Goal: Task Accomplishment & Management: Complete application form

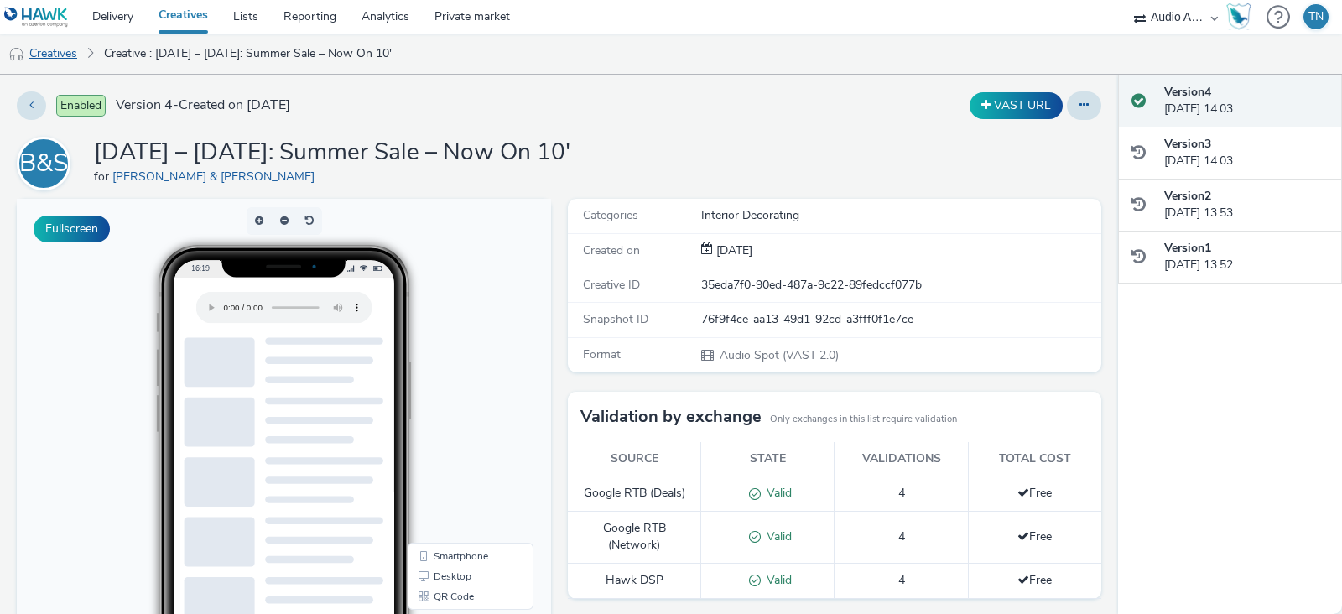
click at [72, 52] on link "Creatives" at bounding box center [43, 54] width 86 height 40
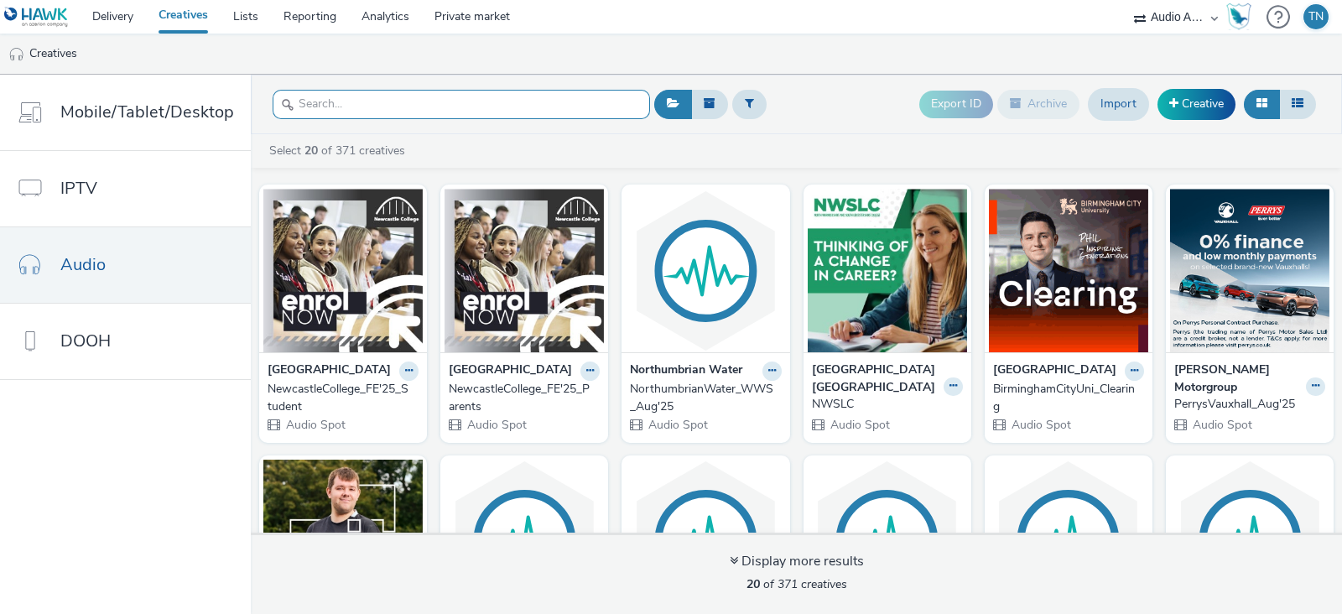
click at [388, 97] on input "text" at bounding box center [461, 104] width 377 height 29
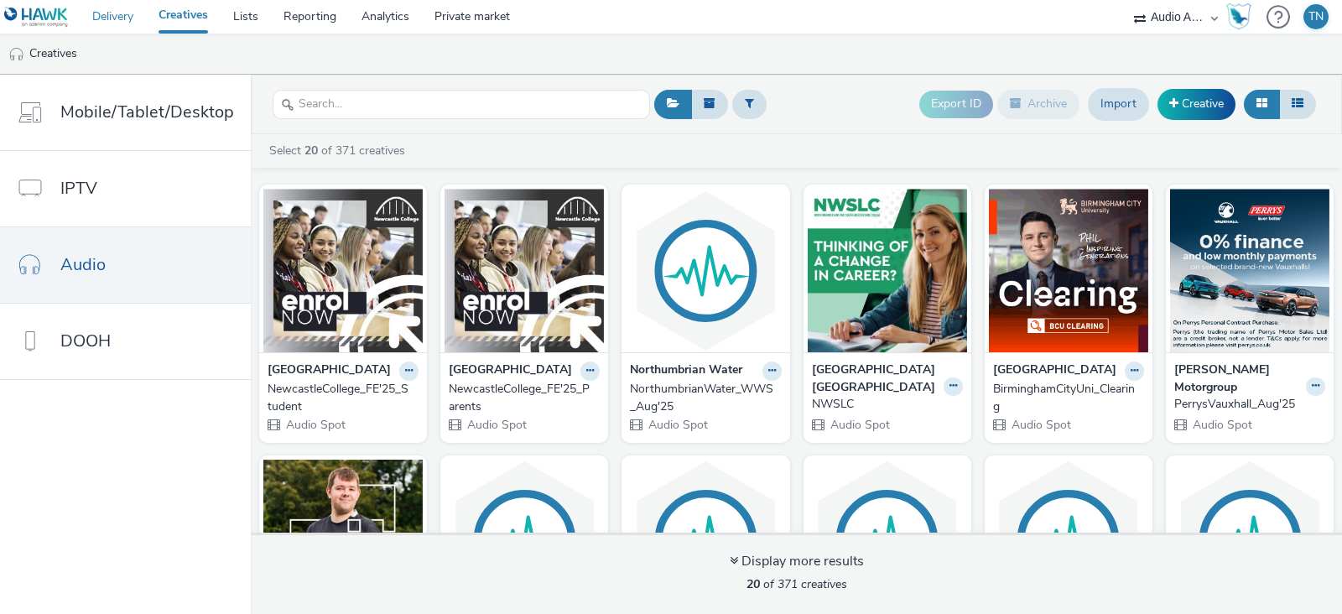
click at [89, 10] on link "Delivery" at bounding box center [113, 17] width 66 height 34
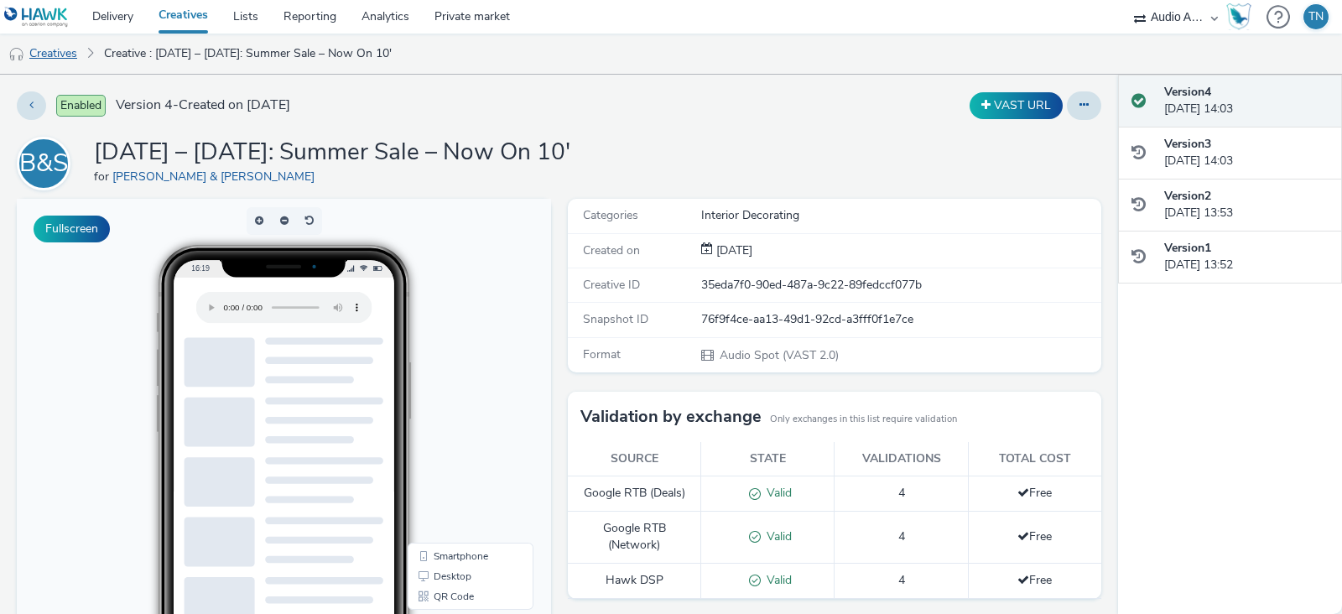
click at [41, 59] on link "Creatives" at bounding box center [43, 54] width 86 height 40
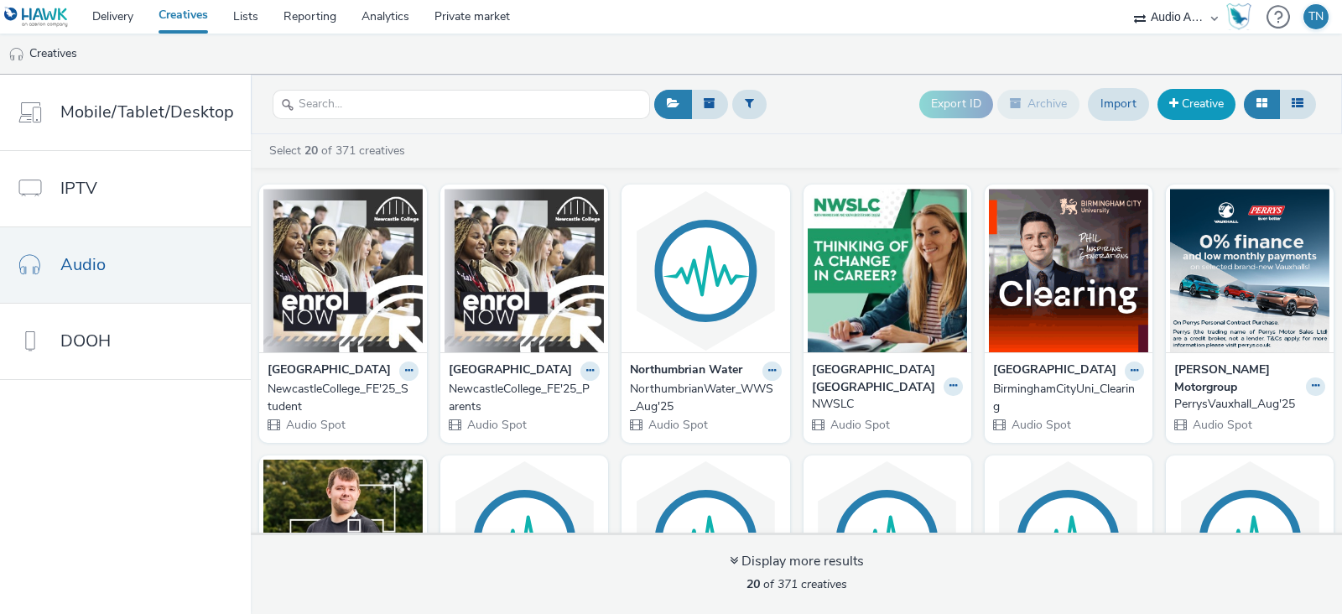
click at [1191, 106] on link "Creative" at bounding box center [1197, 104] width 78 height 30
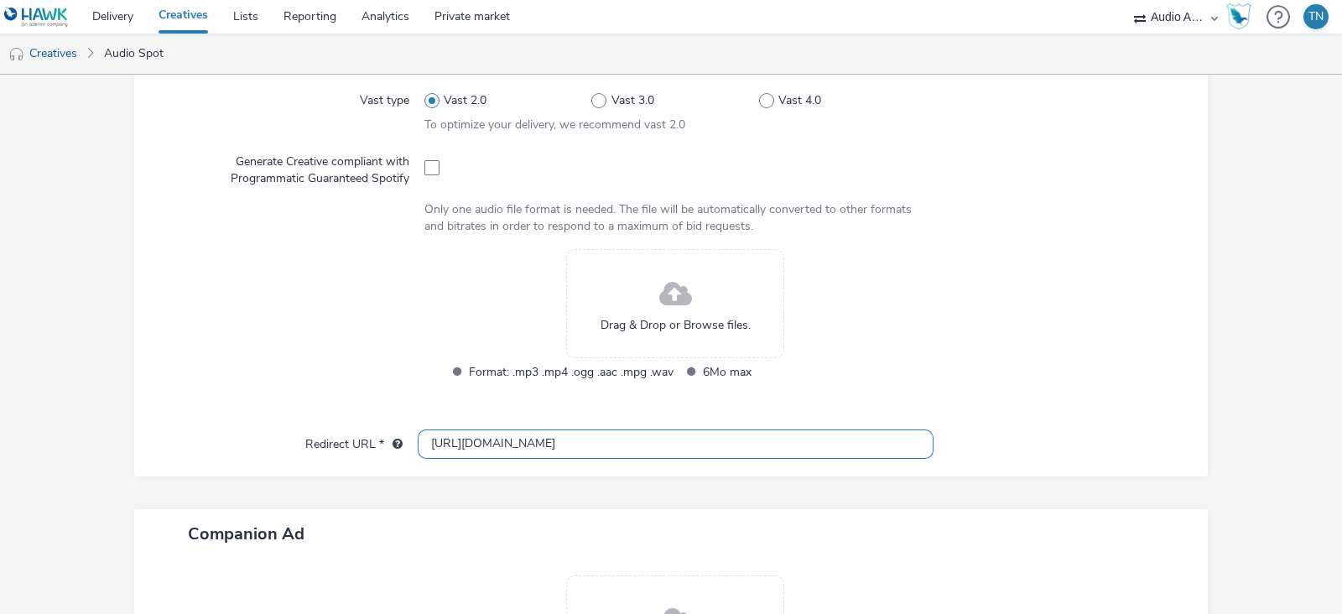
scroll to position [480, 0]
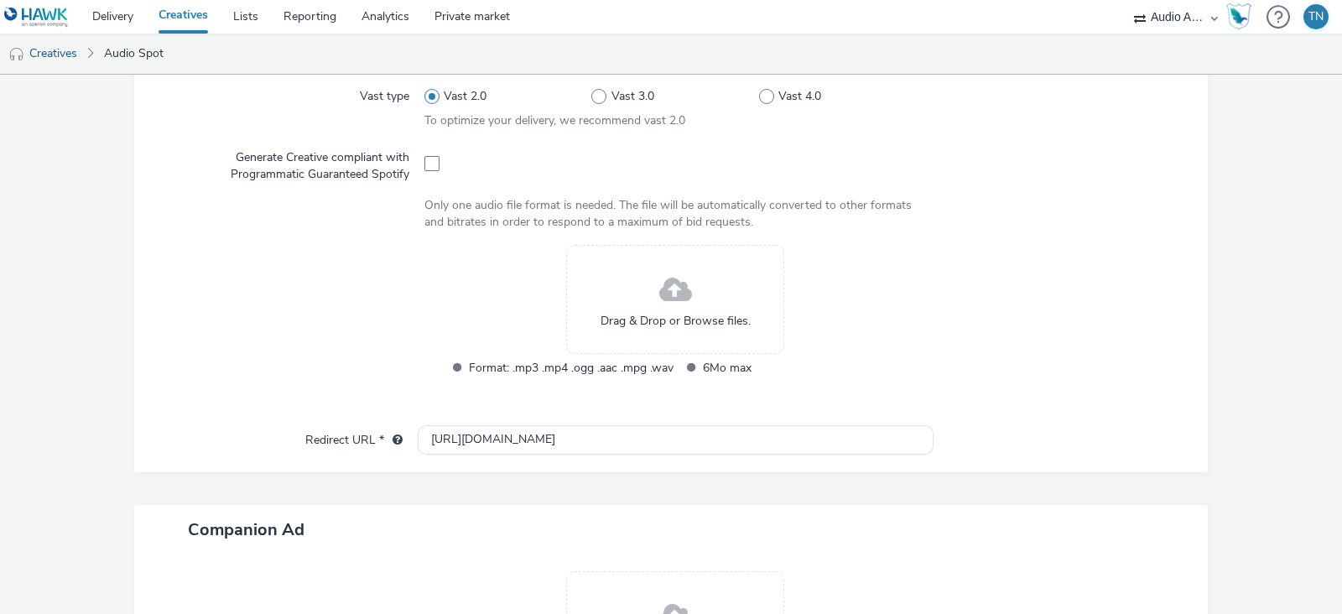
click at [689, 278] on div "Drag & Drop or Browse files." at bounding box center [675, 299] width 218 height 109
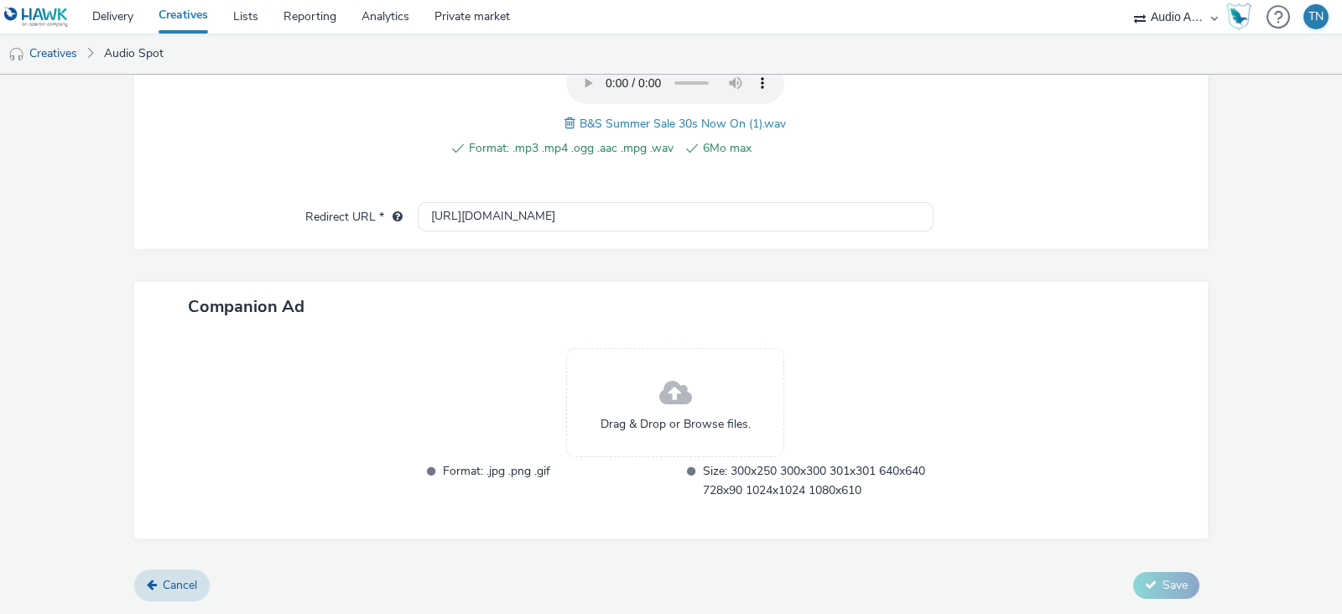
scroll to position [596, 0]
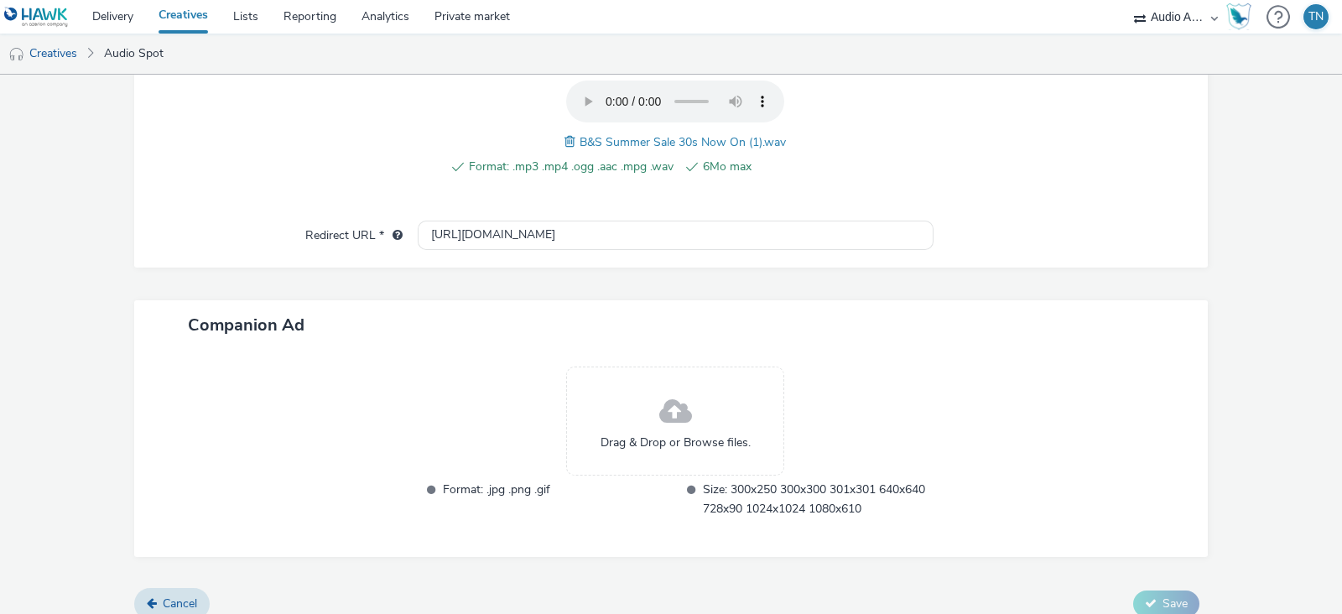
click at [661, 391] on span at bounding box center [675, 412] width 33 height 44
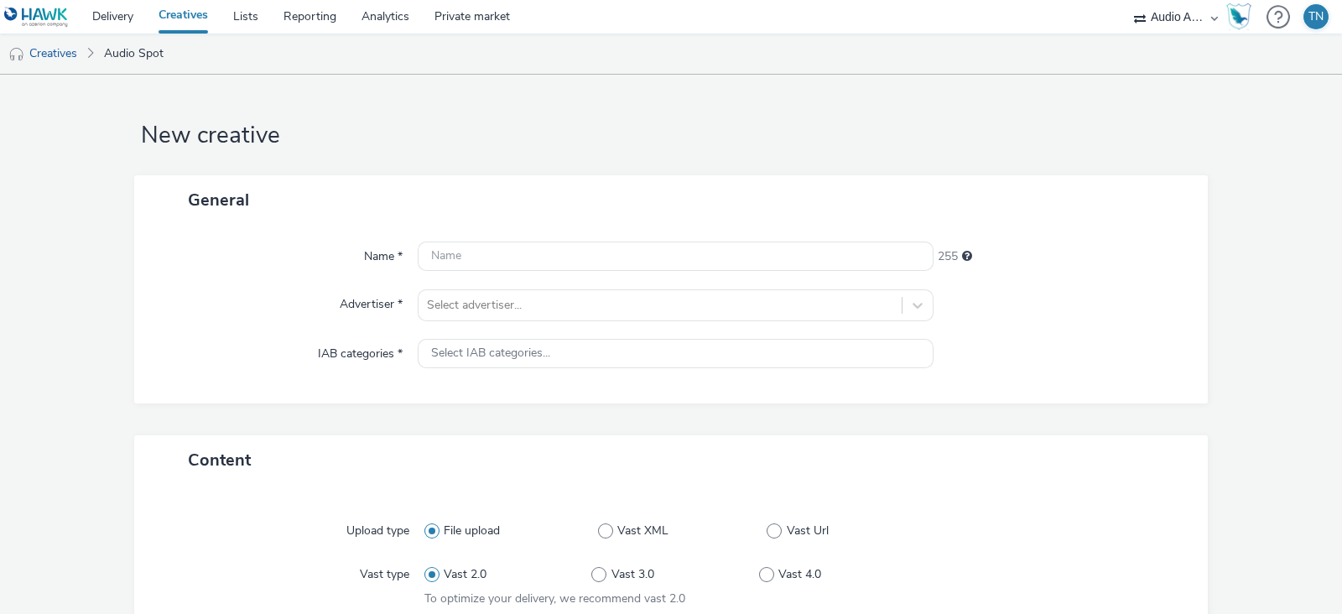
scroll to position [0, 0]
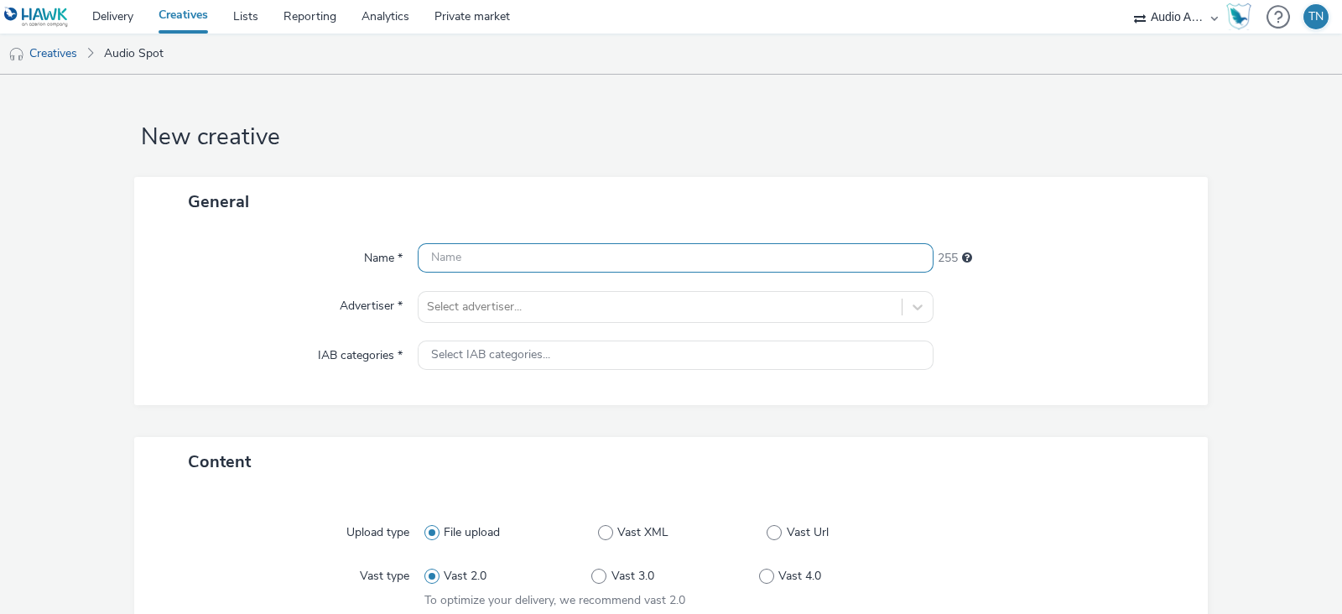
click at [634, 267] on input "text" at bounding box center [676, 257] width 516 height 29
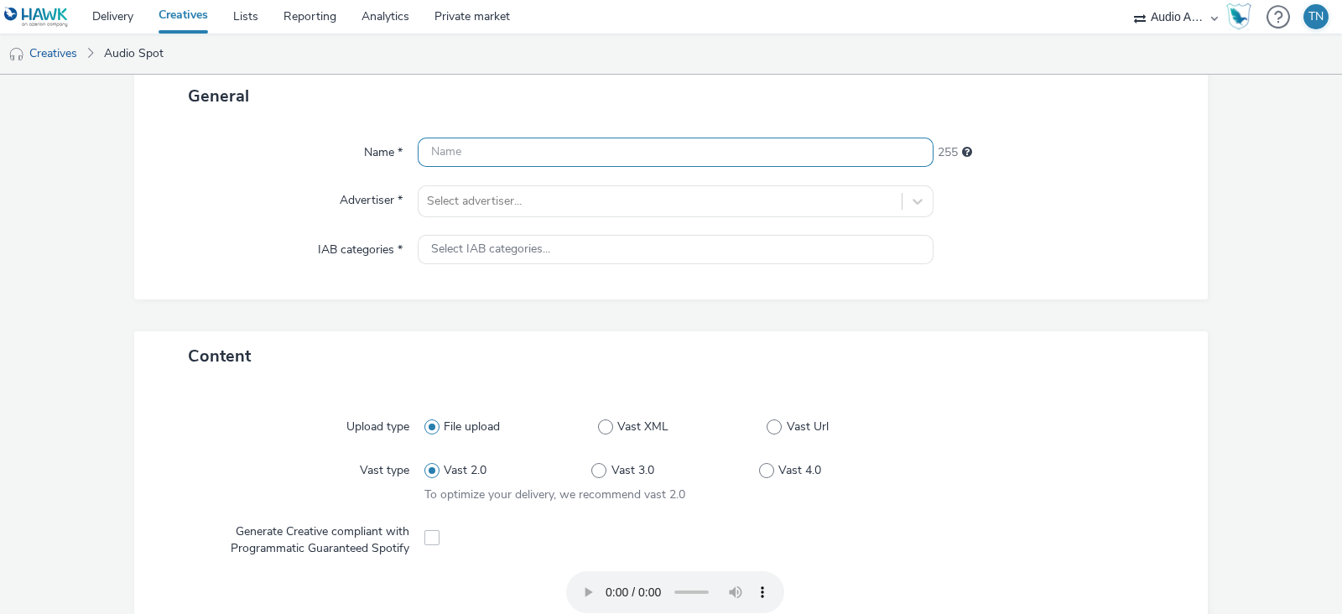
scroll to position [104, 0]
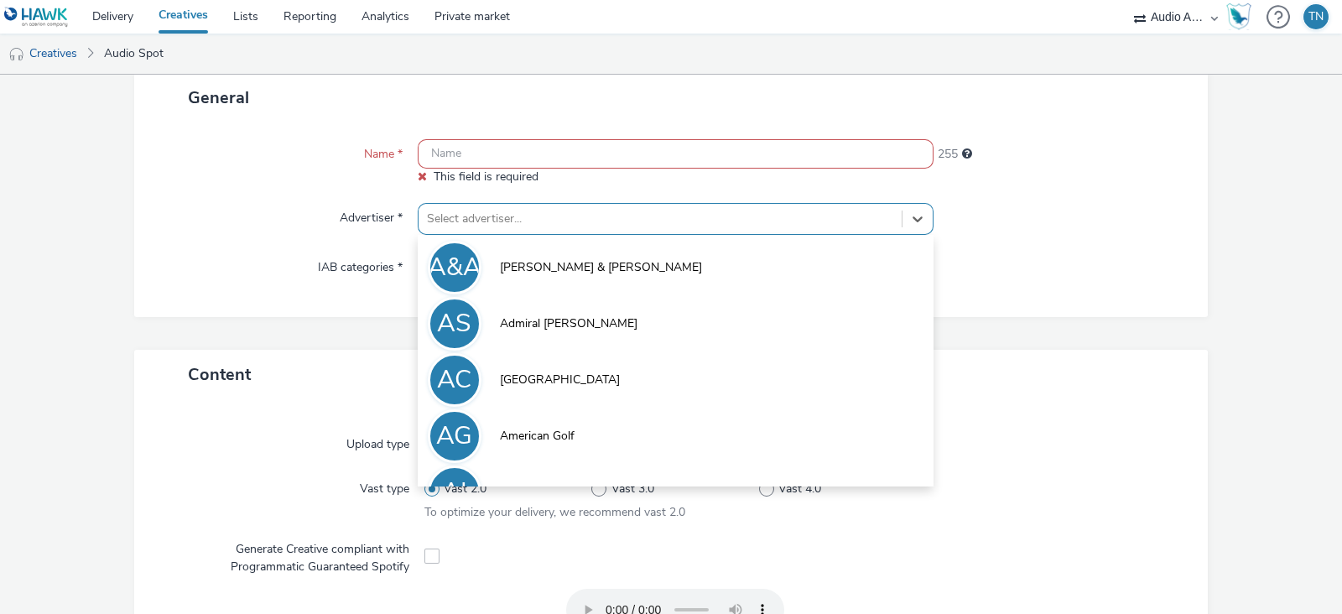
click at [652, 195] on div "Name * This field is required 255 Advertiser * option Adler & Allen focused, 1 …" at bounding box center [671, 219] width 1074 height 195
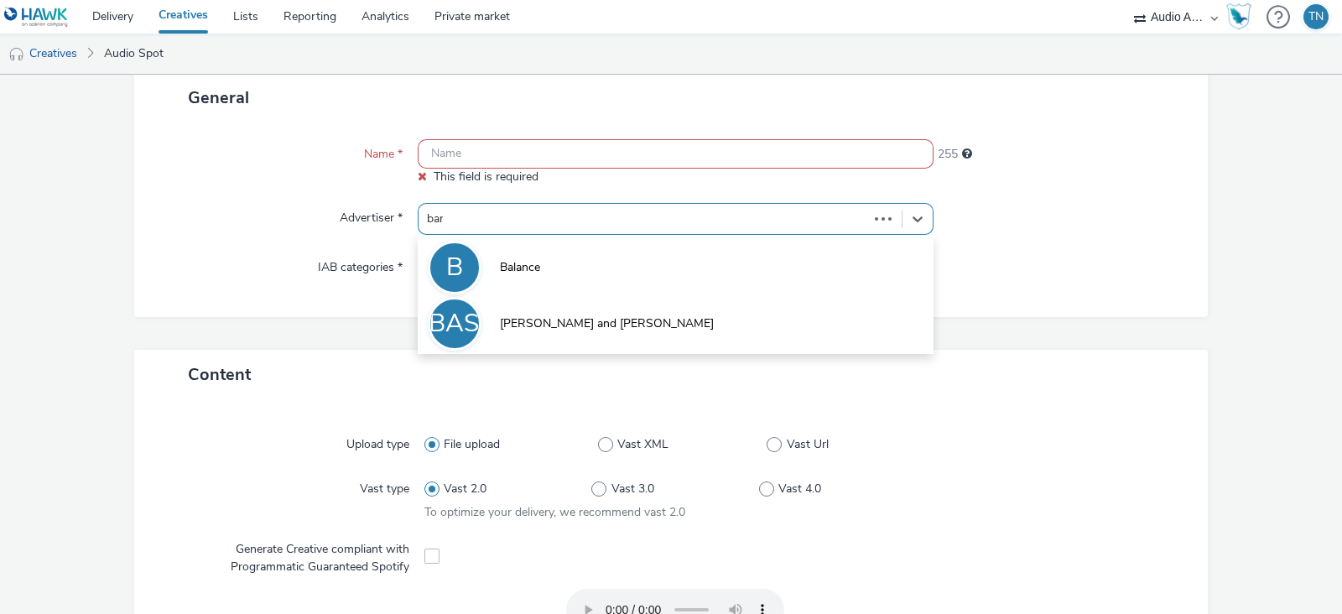
type input "bark"
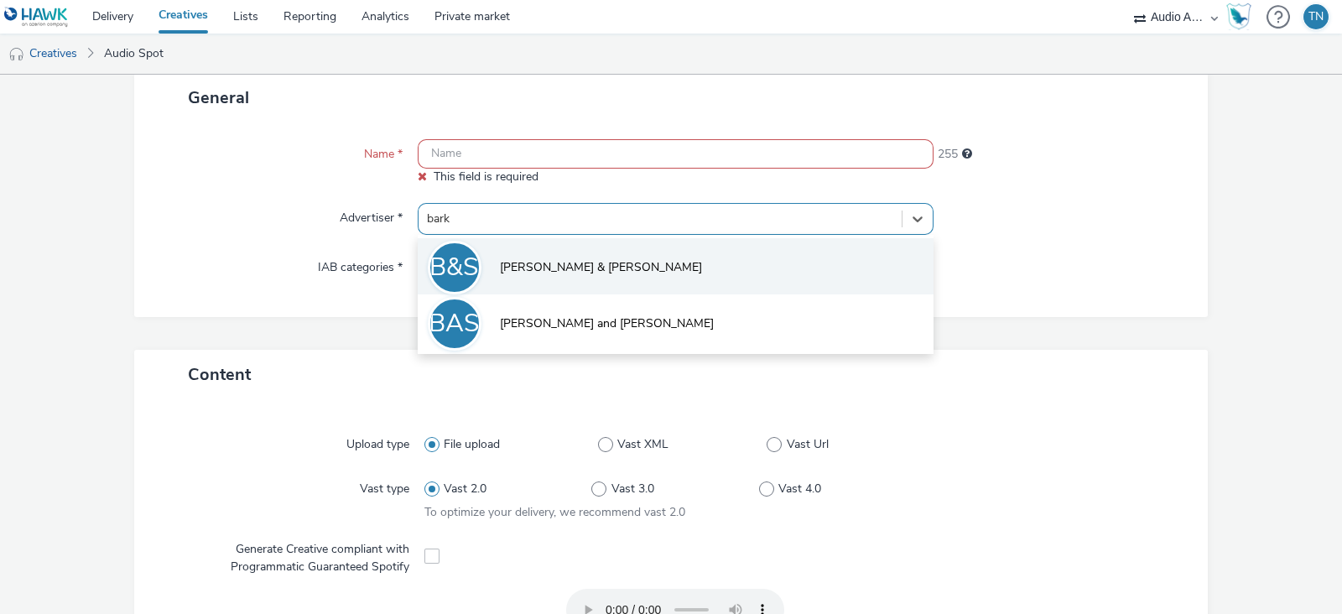
click at [594, 278] on li "B&S Barker & Stonehouse" at bounding box center [676, 266] width 516 height 56
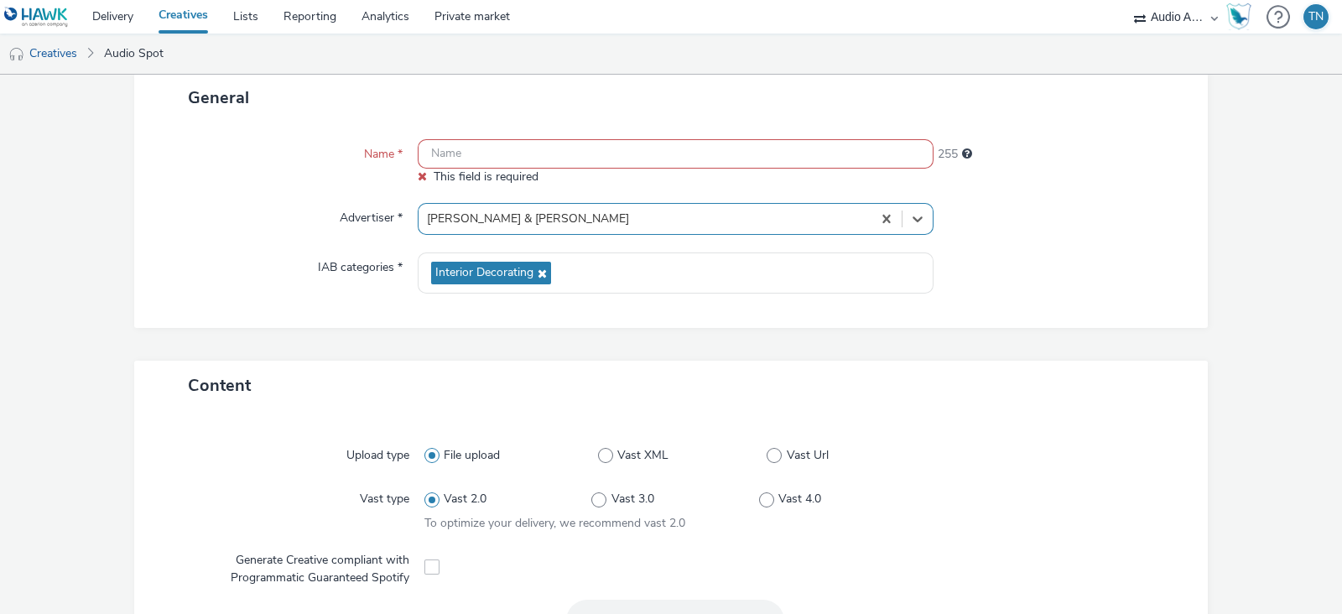
click at [554, 153] on input "text" at bounding box center [676, 153] width 516 height 29
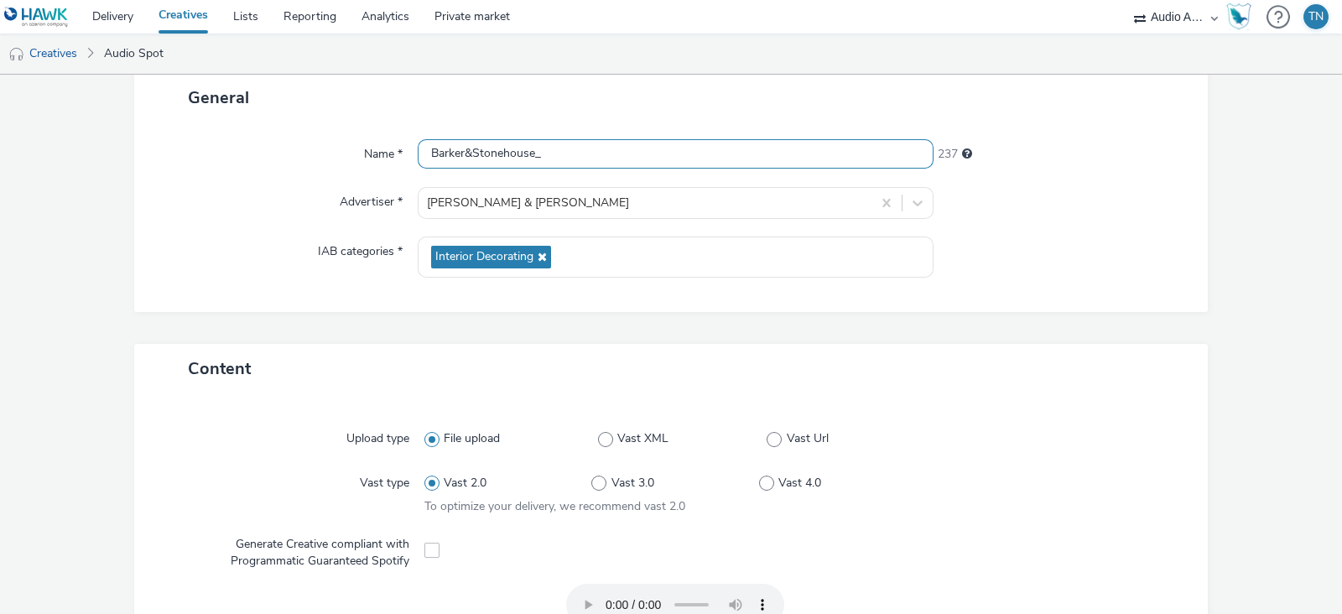
paste input "11-17th Aug Summer Sale – Now on"
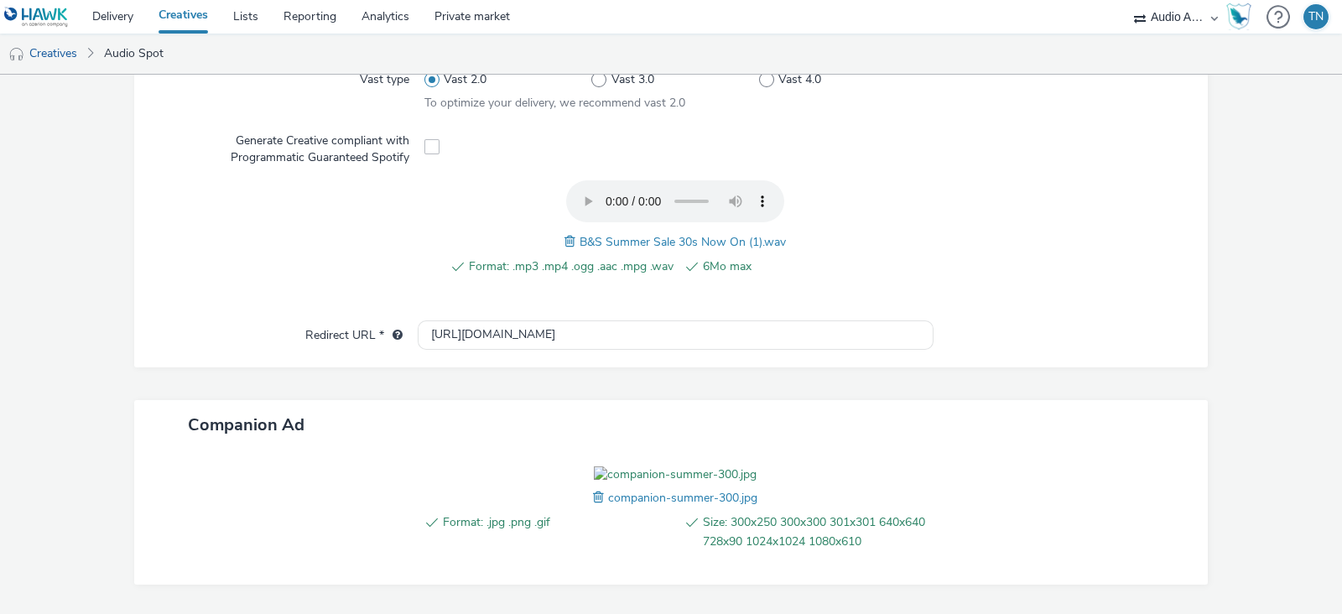
scroll to position [648, 0]
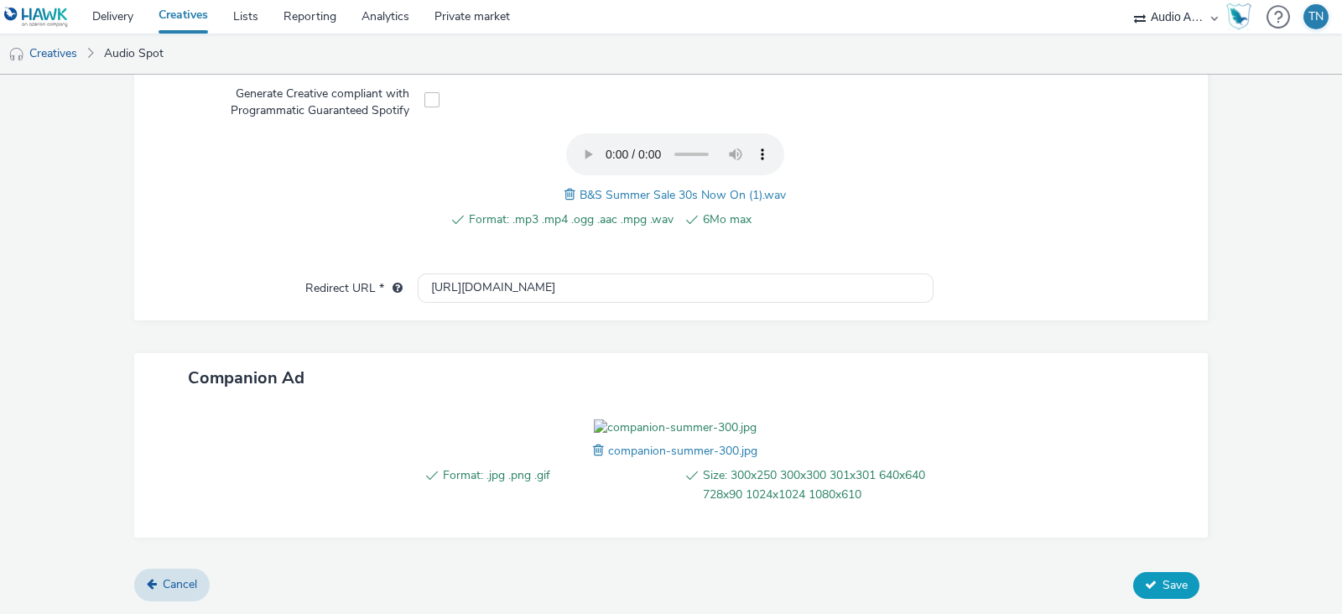
type input "Barker&Stonehouse_[DATE]-[DATE] Summer Sale – Now on"
click at [1168, 573] on button "Save" at bounding box center [1166, 585] width 66 height 27
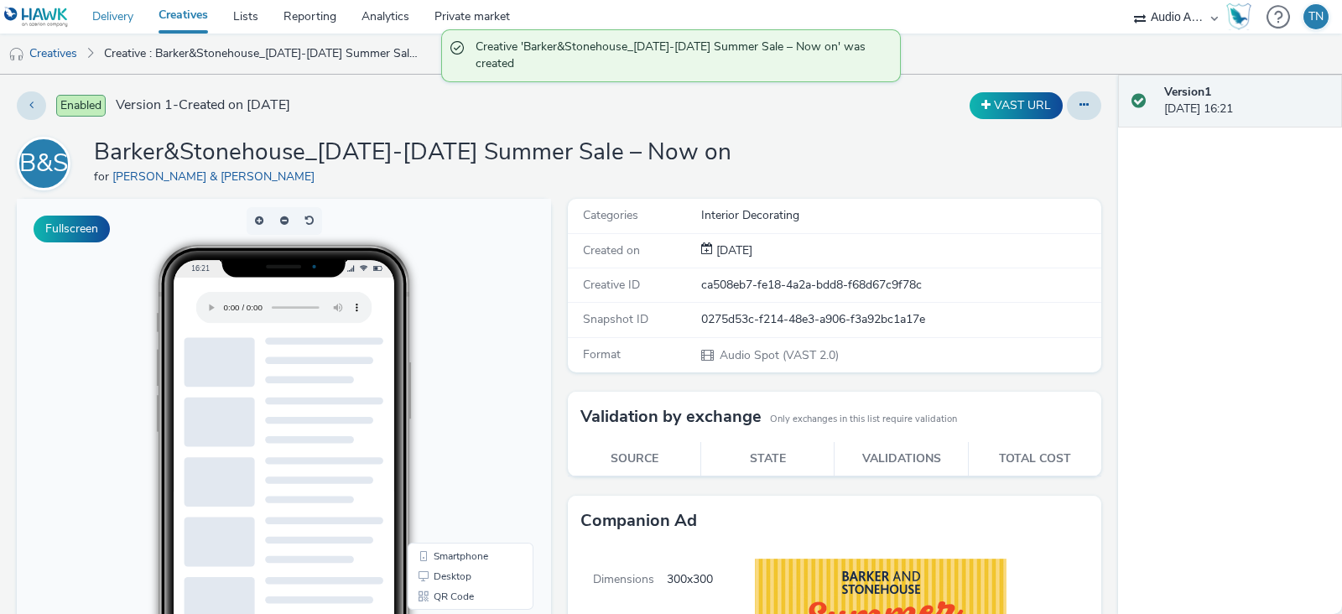
click at [101, 10] on link "Delivery" at bounding box center [113, 17] width 66 height 34
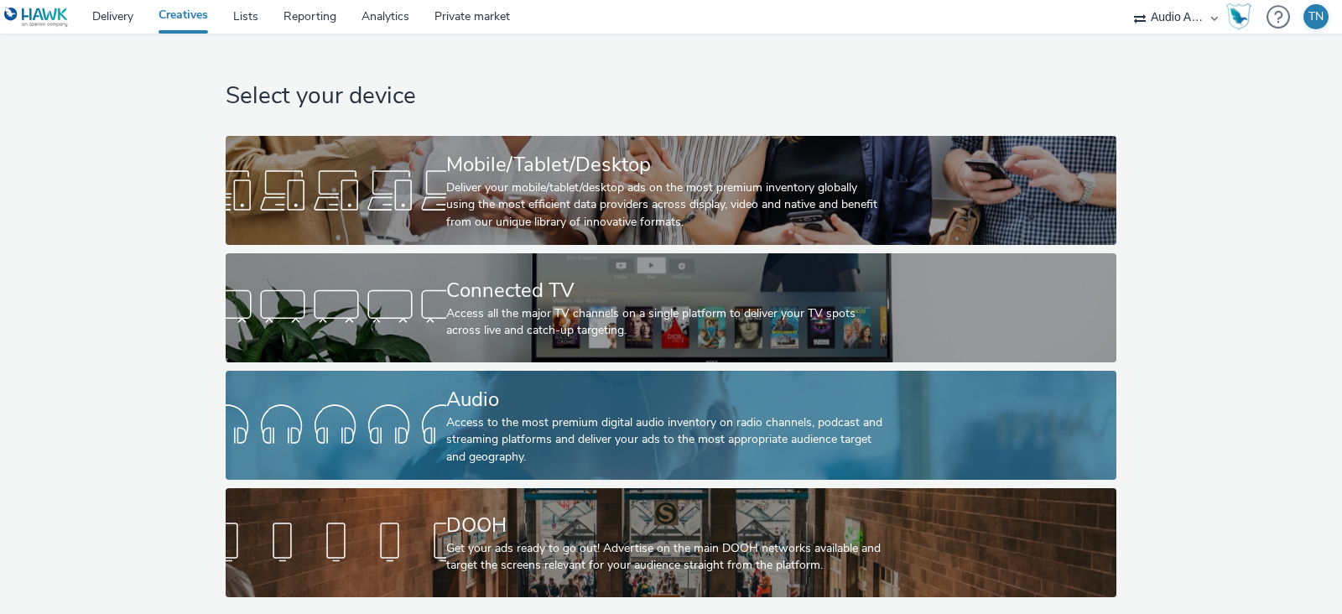
click at [716, 388] on div "Audio" at bounding box center [667, 399] width 442 height 29
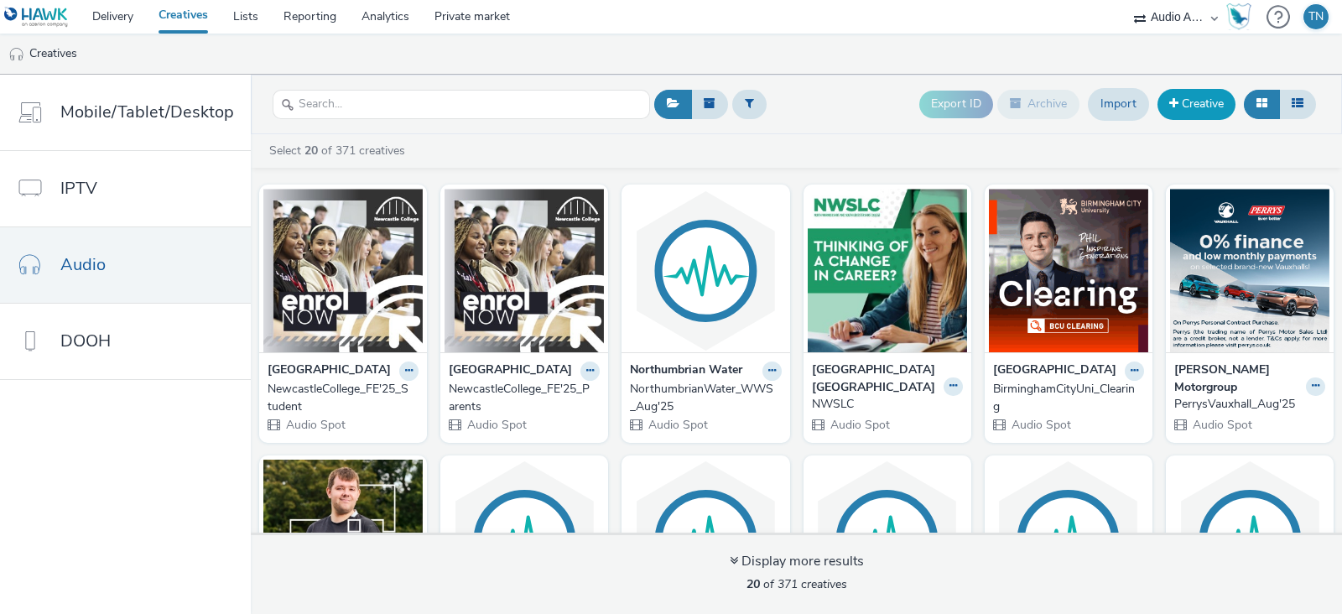
click at [1200, 107] on link "Creative" at bounding box center [1197, 104] width 78 height 30
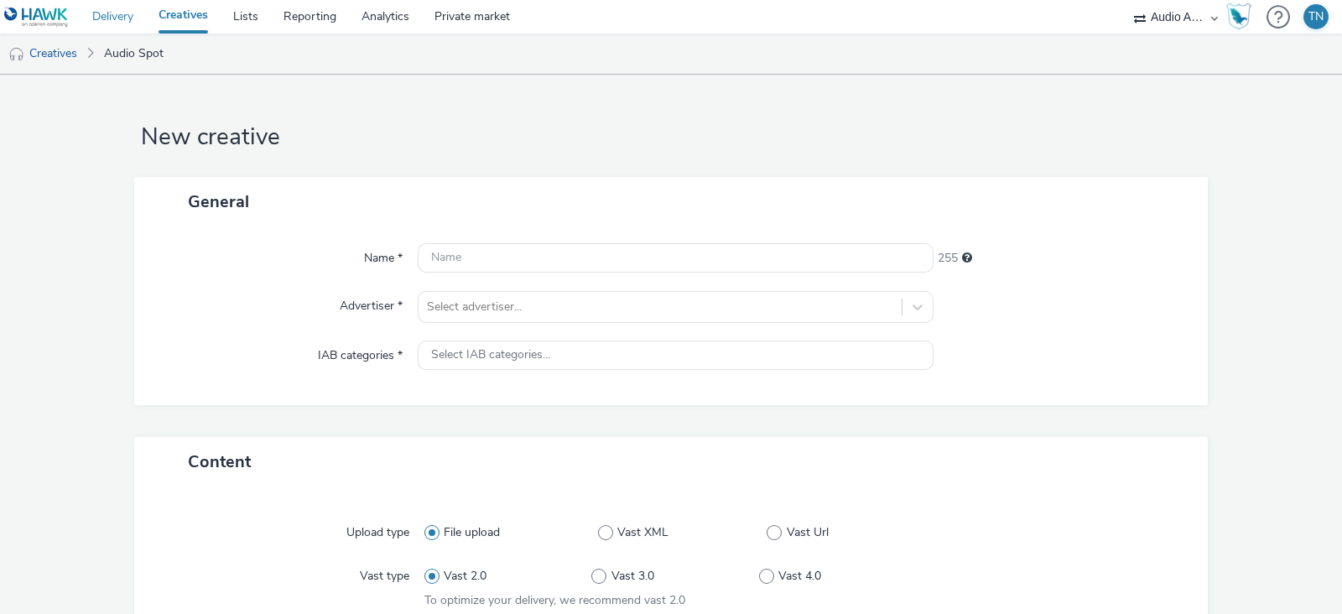
click at [101, 6] on link "Delivery" at bounding box center [113, 17] width 66 height 34
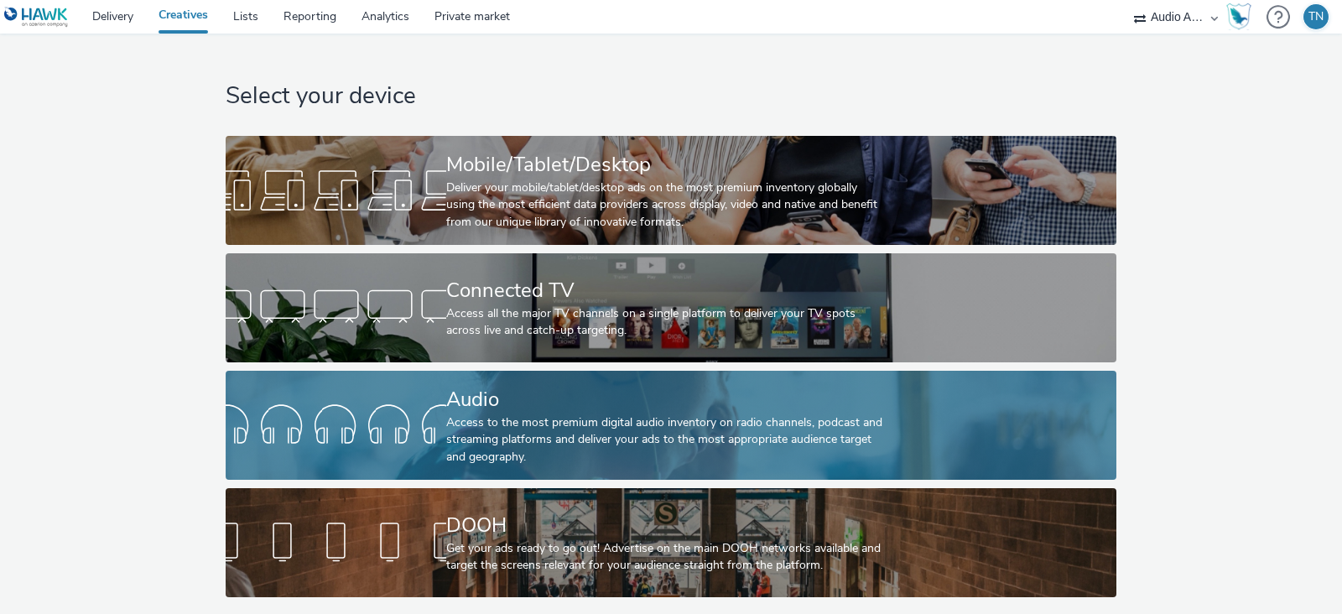
click at [553, 416] on div "Access to the most premium digital audio inventory on radio channels, podcast a…" at bounding box center [667, 439] width 442 height 51
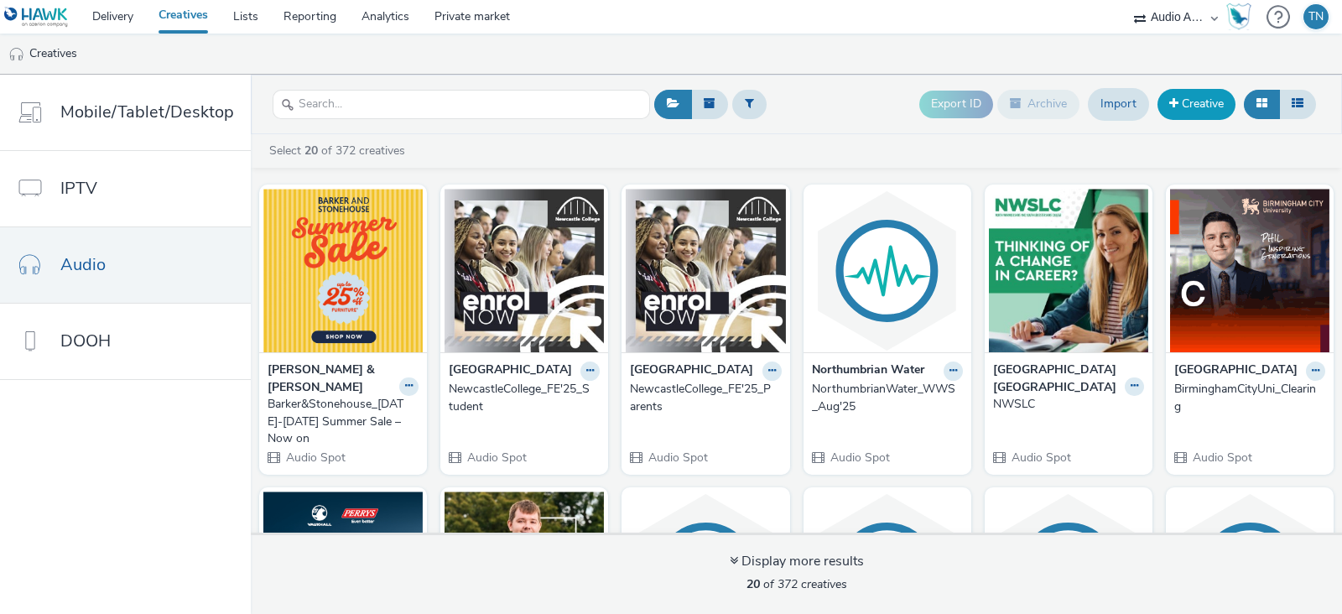
click at [1187, 107] on link "Creative" at bounding box center [1197, 104] width 78 height 30
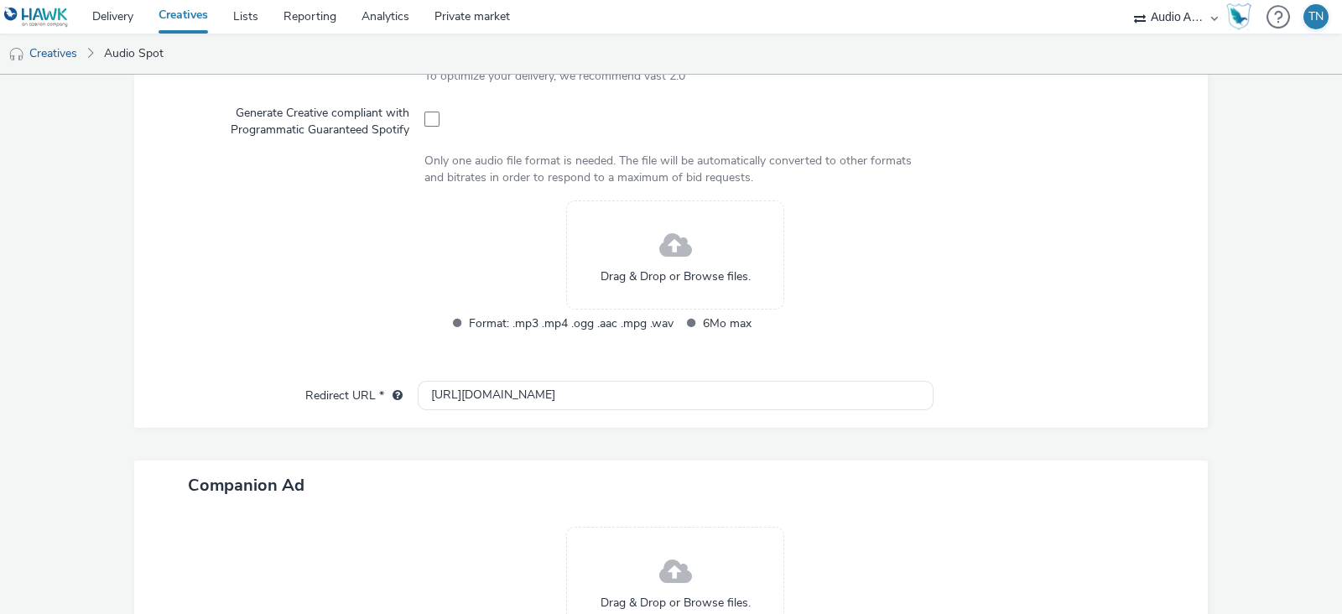
scroll to position [543, 0]
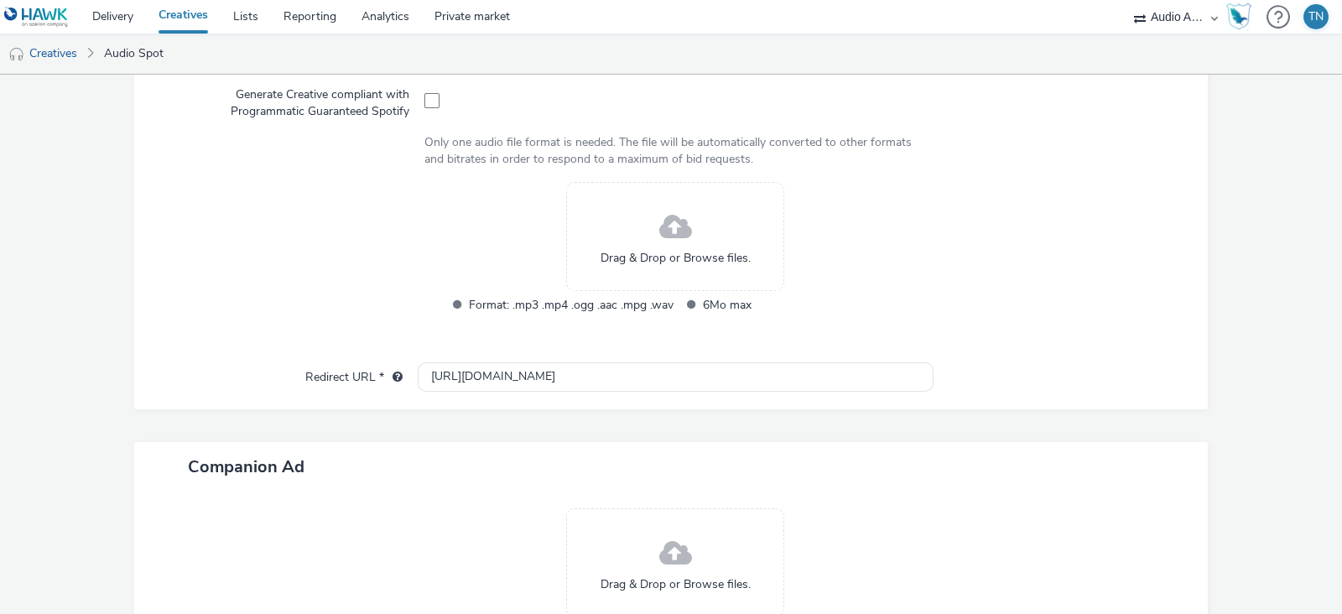
click at [692, 275] on div "Drag & Drop or Browse files." at bounding box center [675, 236] width 218 height 109
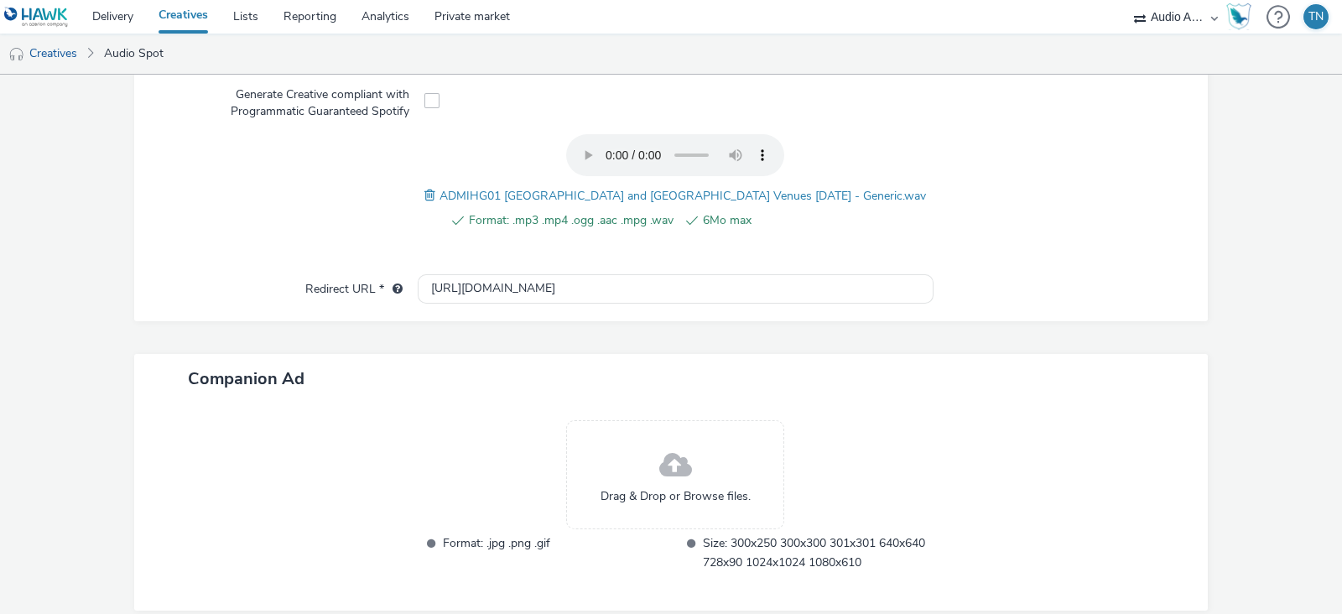
click at [678, 446] on span at bounding box center [675, 466] width 33 height 44
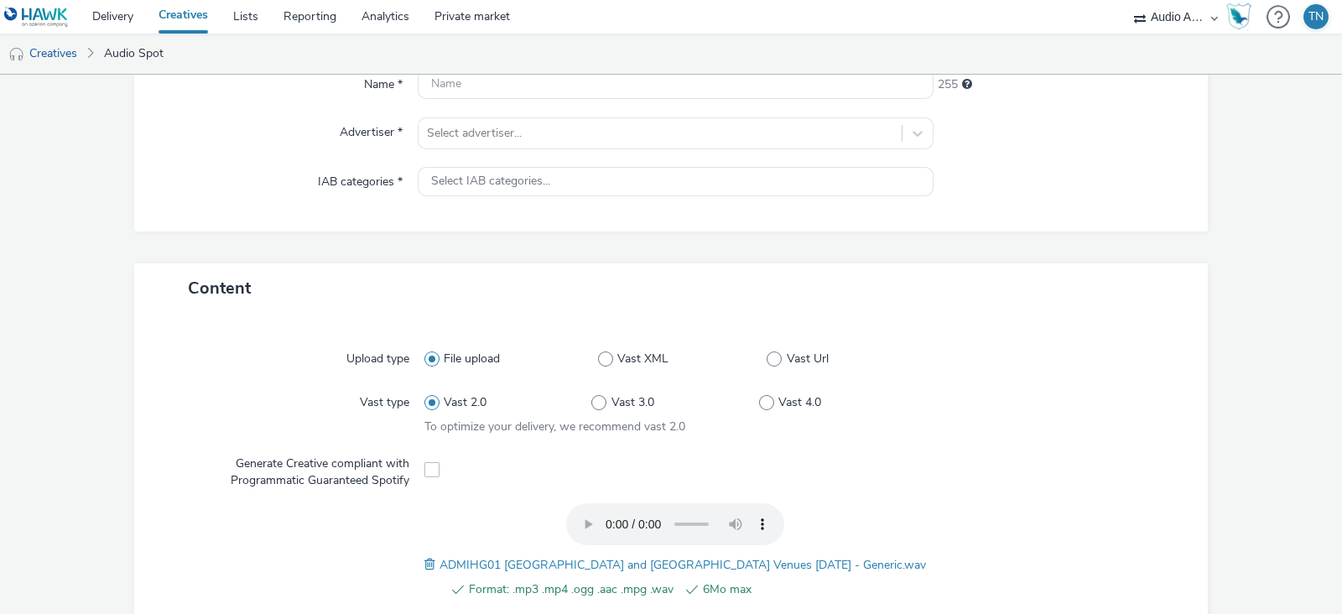
scroll to position [0, 0]
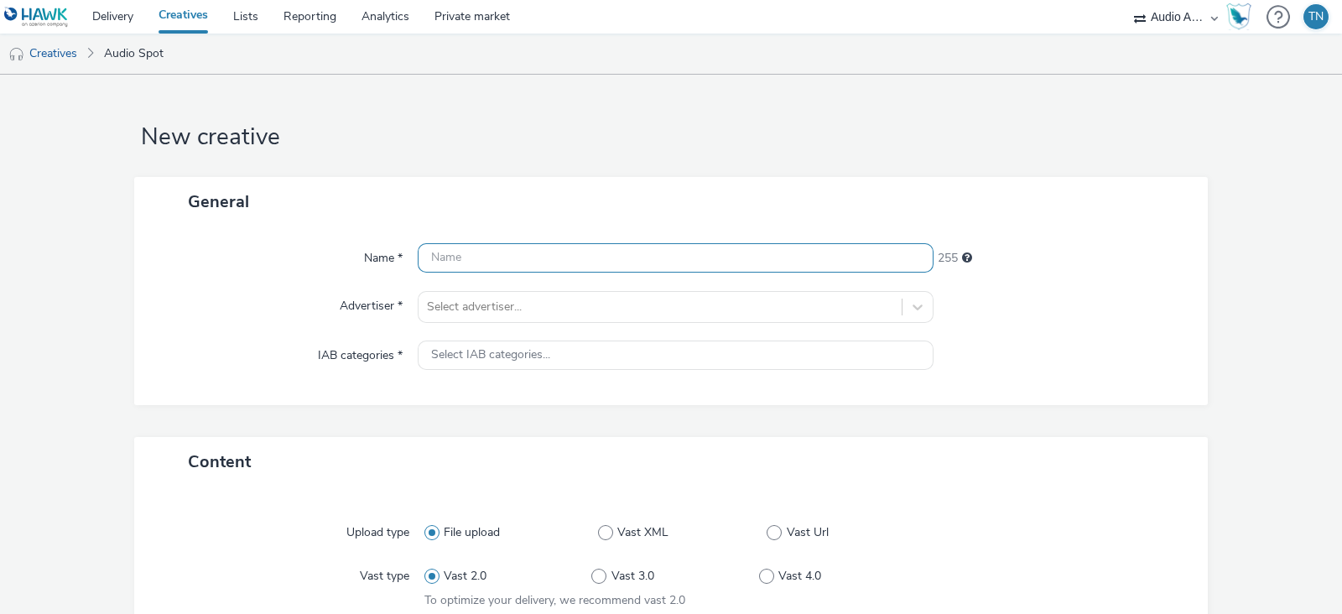
click at [522, 250] on input "text" at bounding box center [676, 257] width 516 height 29
type input "Admiral_Islington"
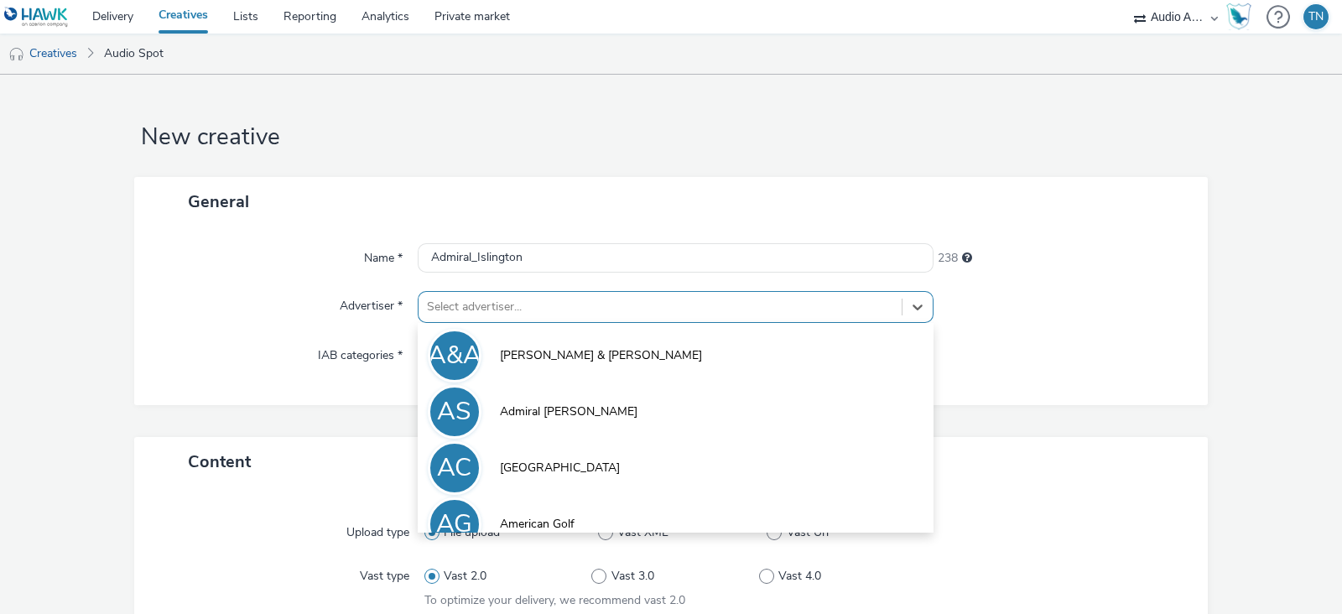
scroll to position [41, 0]
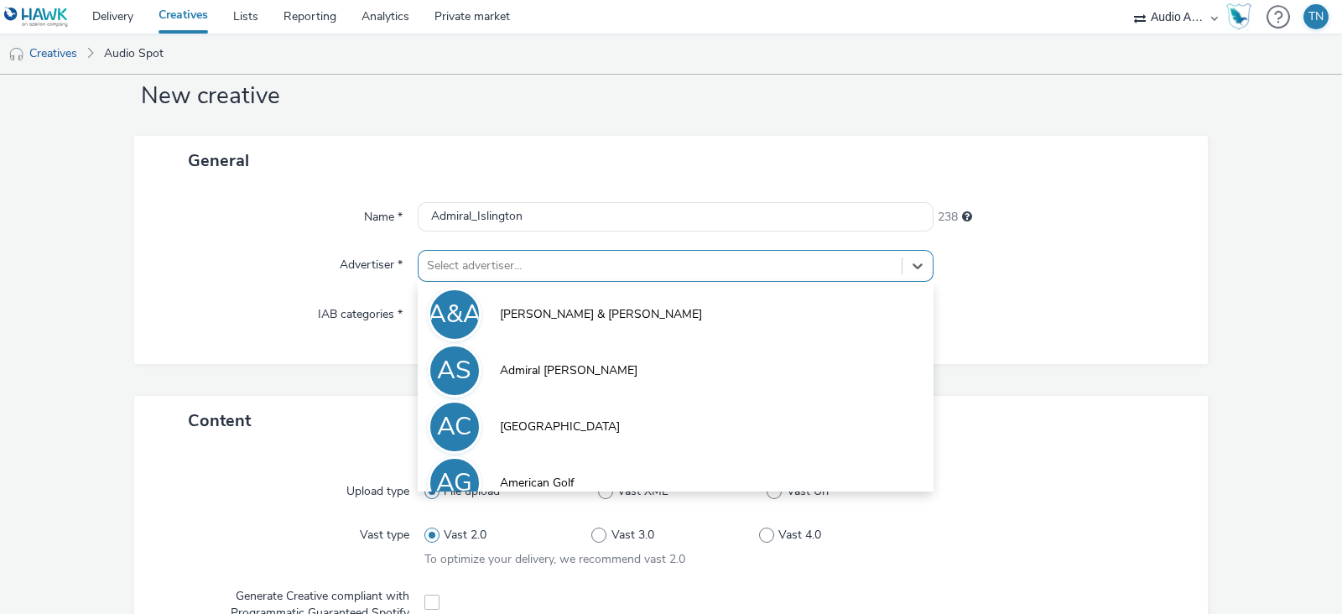
click at [531, 282] on div "option Adler & Allen focused, 1 of 9. 9 results available. Use Up and Down to c…" at bounding box center [676, 266] width 516 height 32
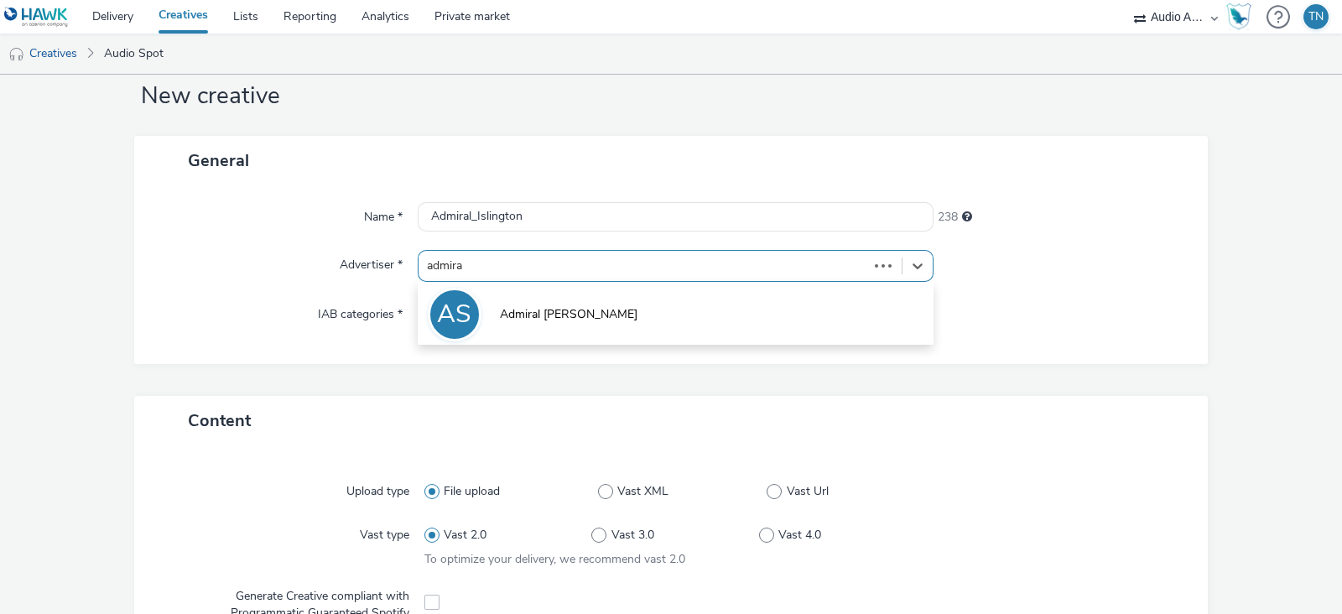
type input "admiral"
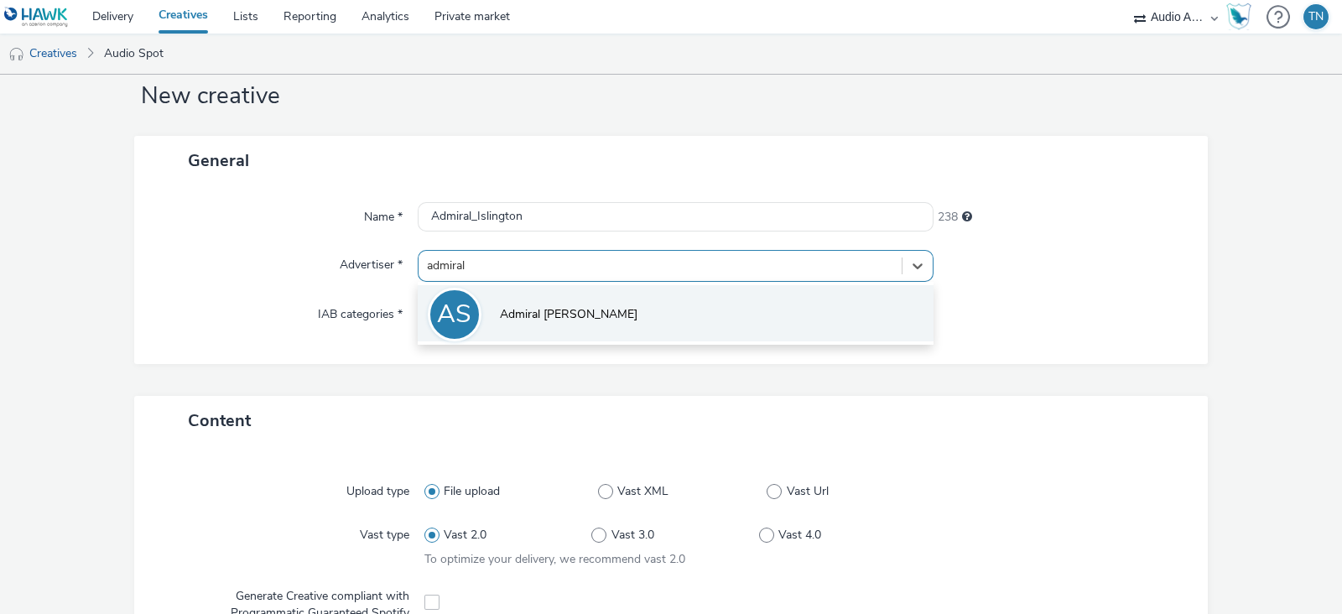
click at [554, 312] on span "Admiral [PERSON_NAME]" at bounding box center [569, 314] width 138 height 17
type input "http://admiralslots.co.uk"
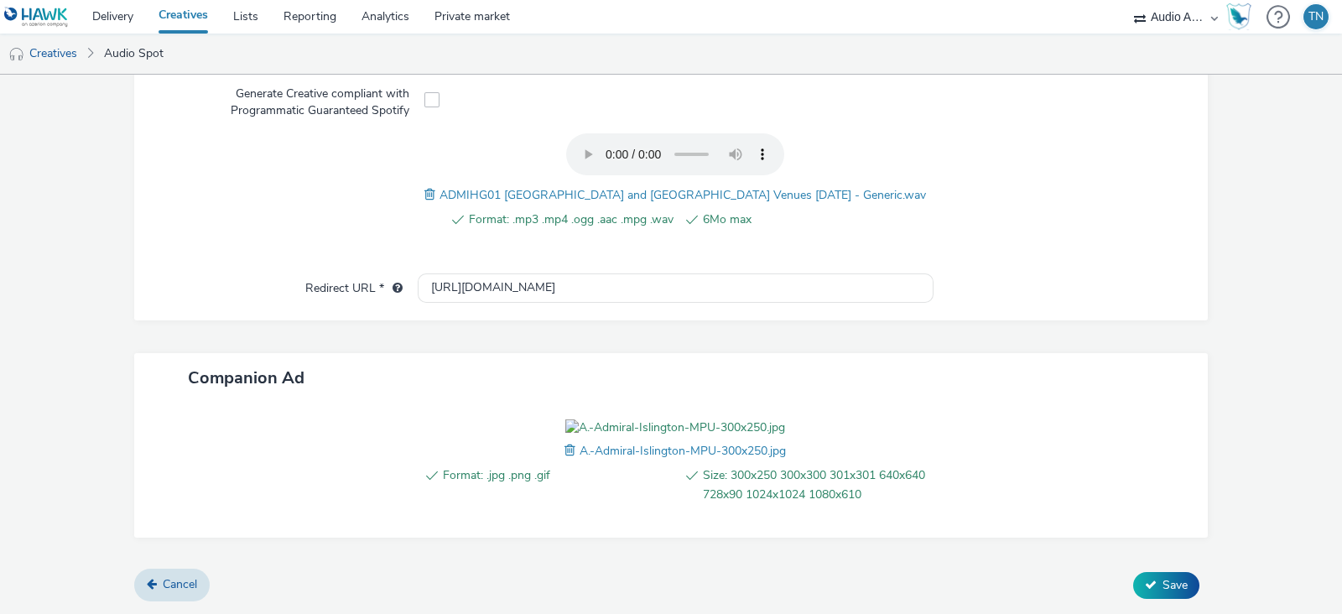
scroll to position [648, 0]
click at [1166, 583] on span "Save" at bounding box center [1175, 585] width 25 height 16
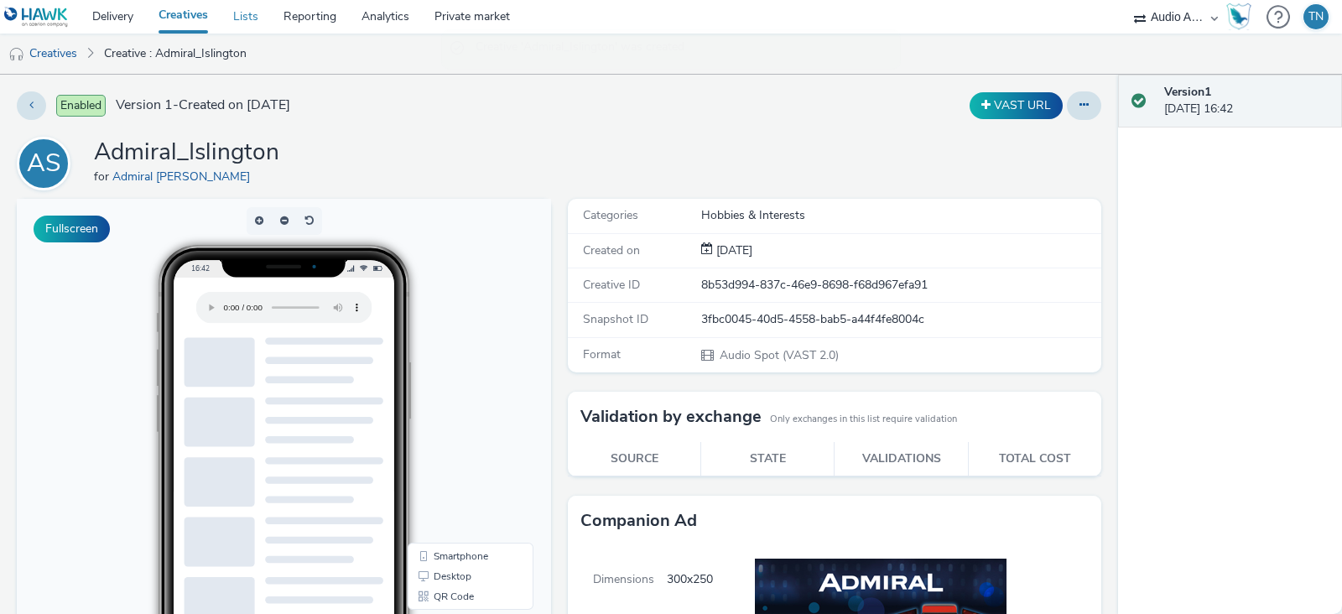
click at [232, 15] on link "Lists" at bounding box center [246, 17] width 50 height 34
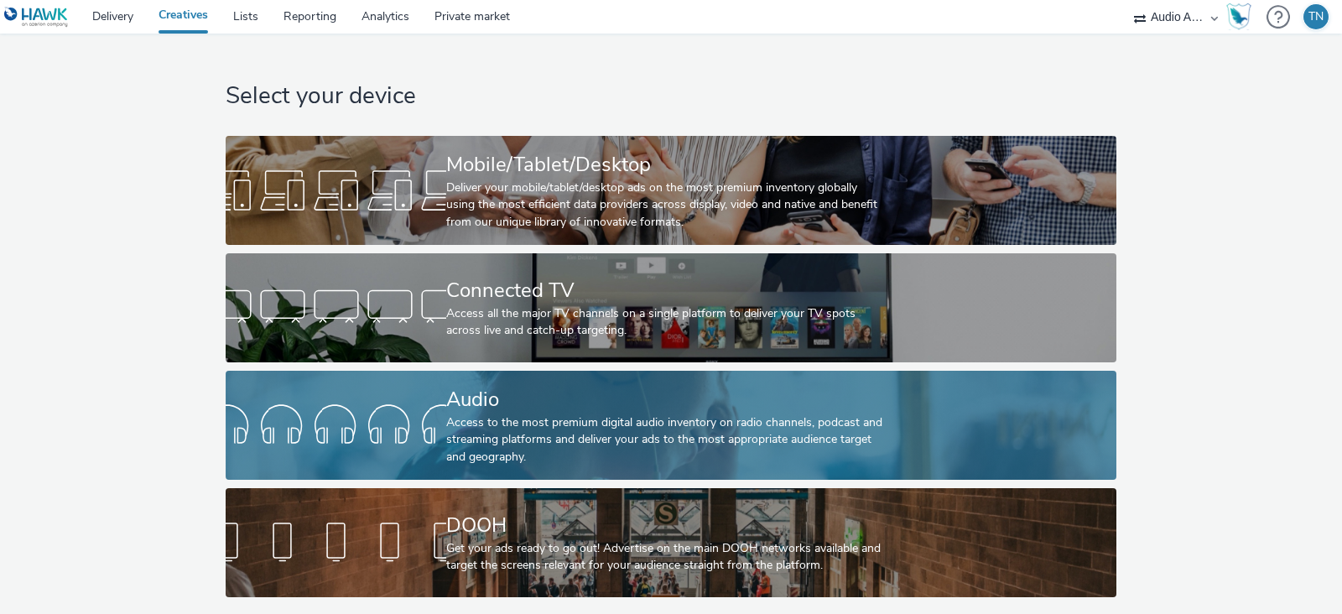
click at [490, 386] on div "Audio" at bounding box center [667, 399] width 442 height 29
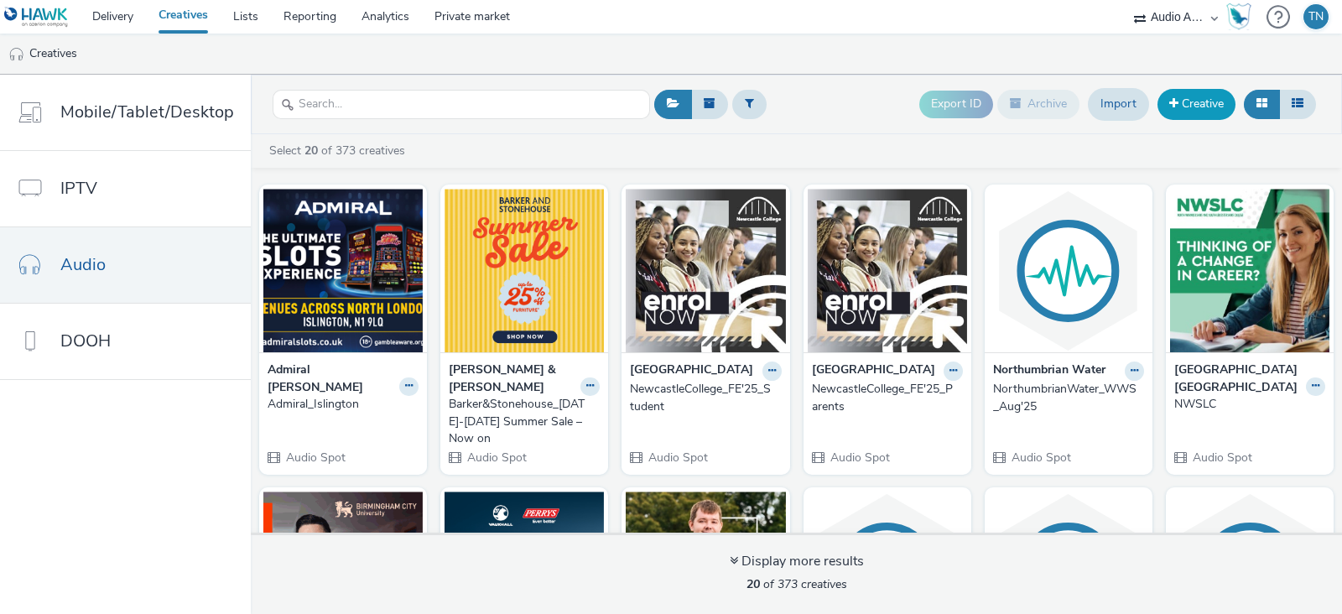
click at [1203, 114] on link "Creative" at bounding box center [1197, 104] width 78 height 30
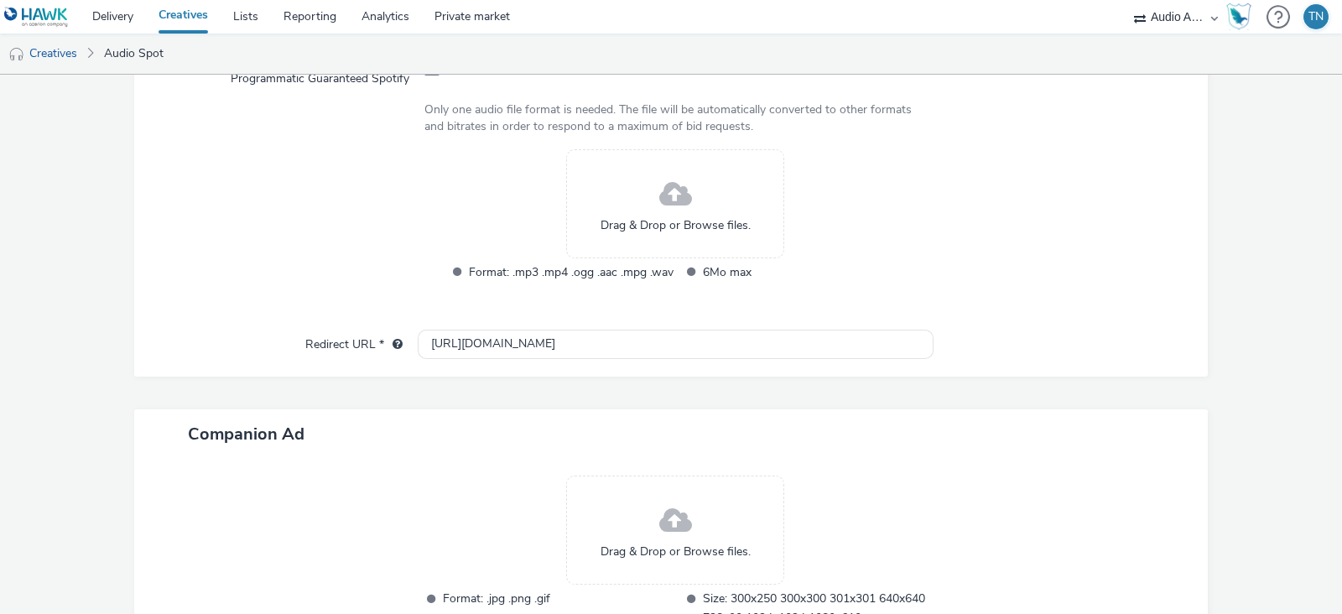
scroll to position [701, 0]
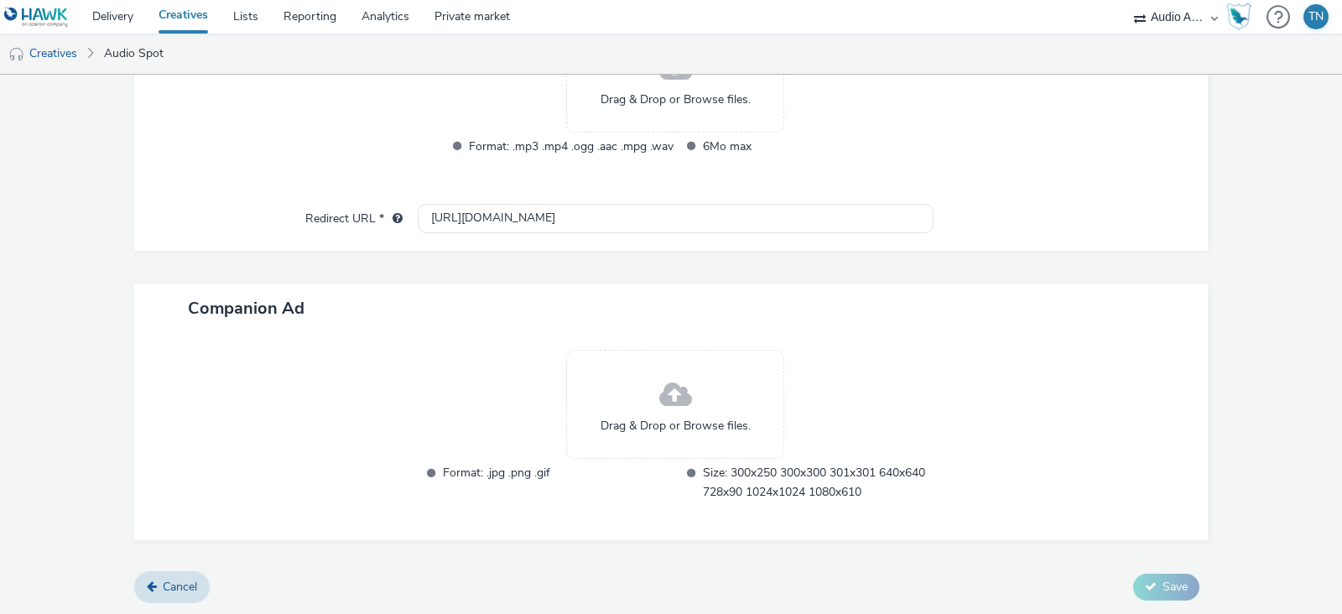
click at [761, 434] on div "Drag & Drop or Browse files." at bounding box center [675, 404] width 218 height 109
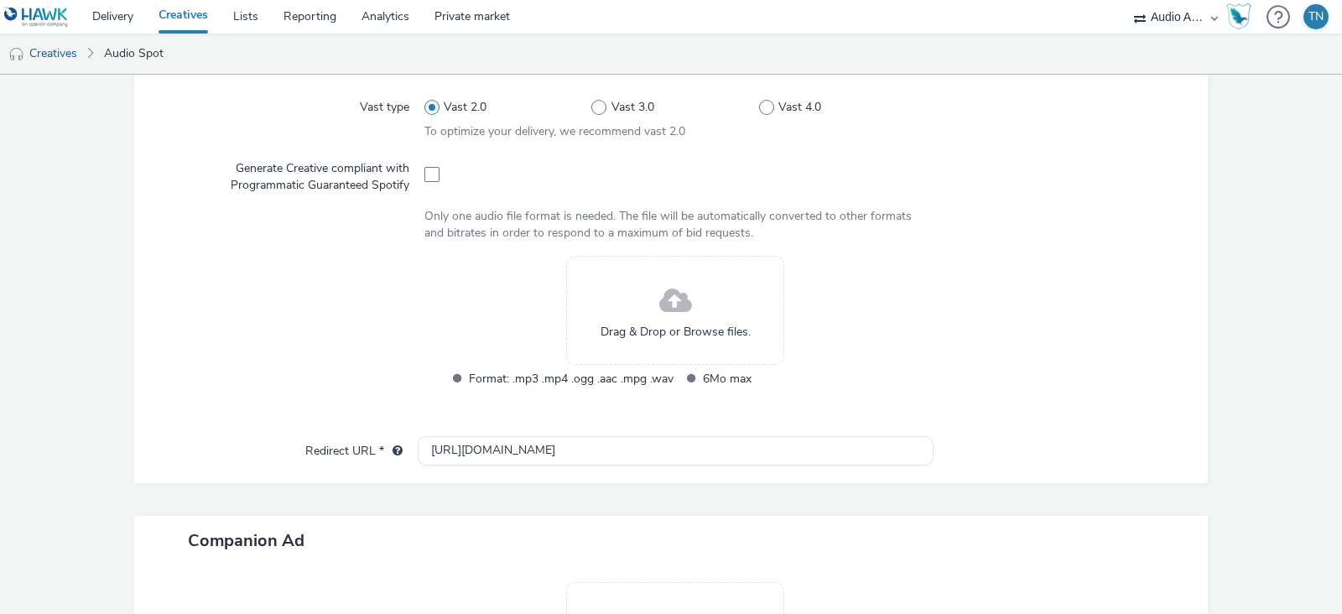
scroll to position [460, 0]
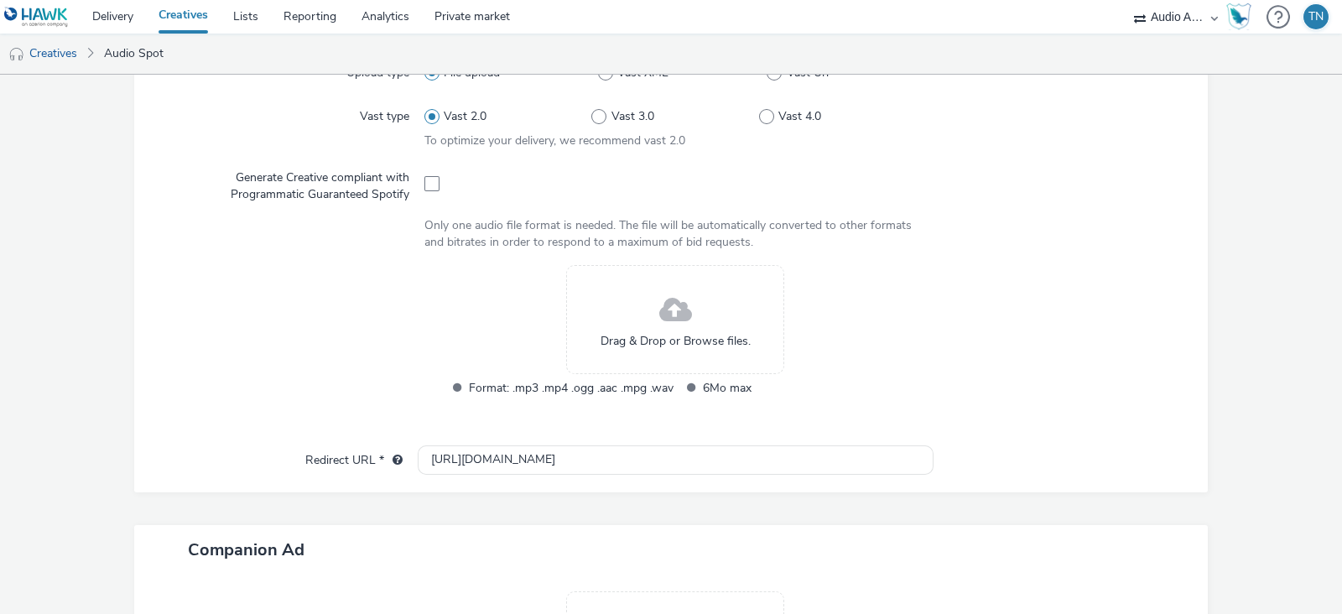
click at [697, 327] on div "Drag & Drop or Browse files." at bounding box center [675, 319] width 218 height 109
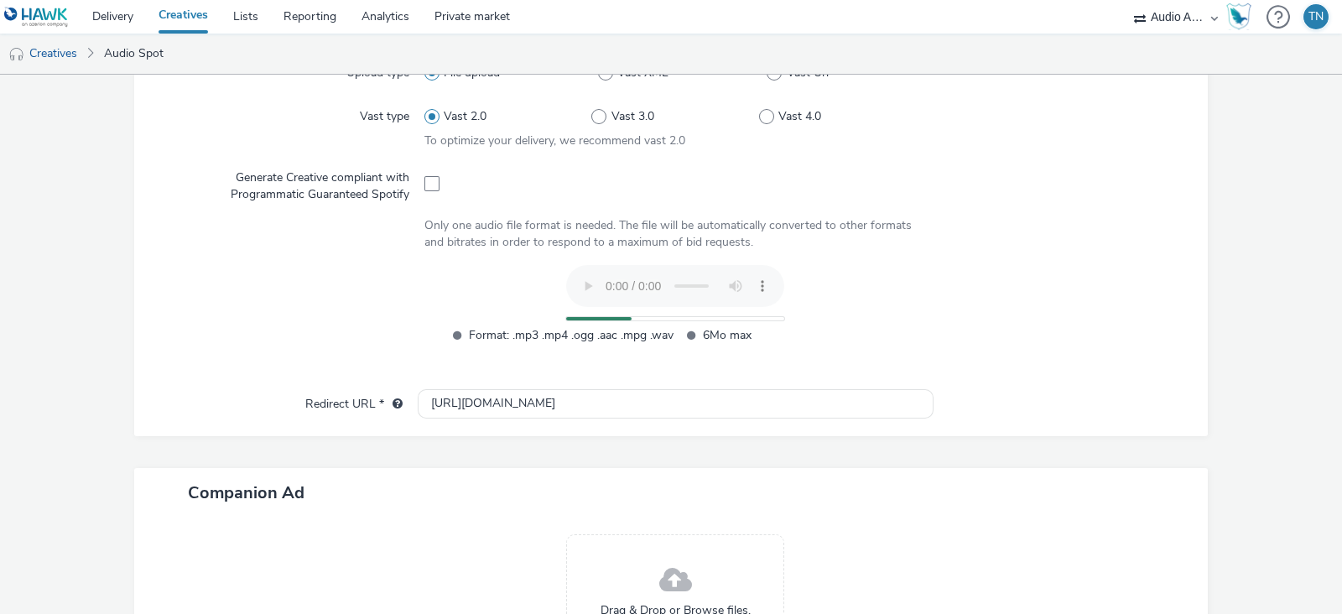
scroll to position [0, 0]
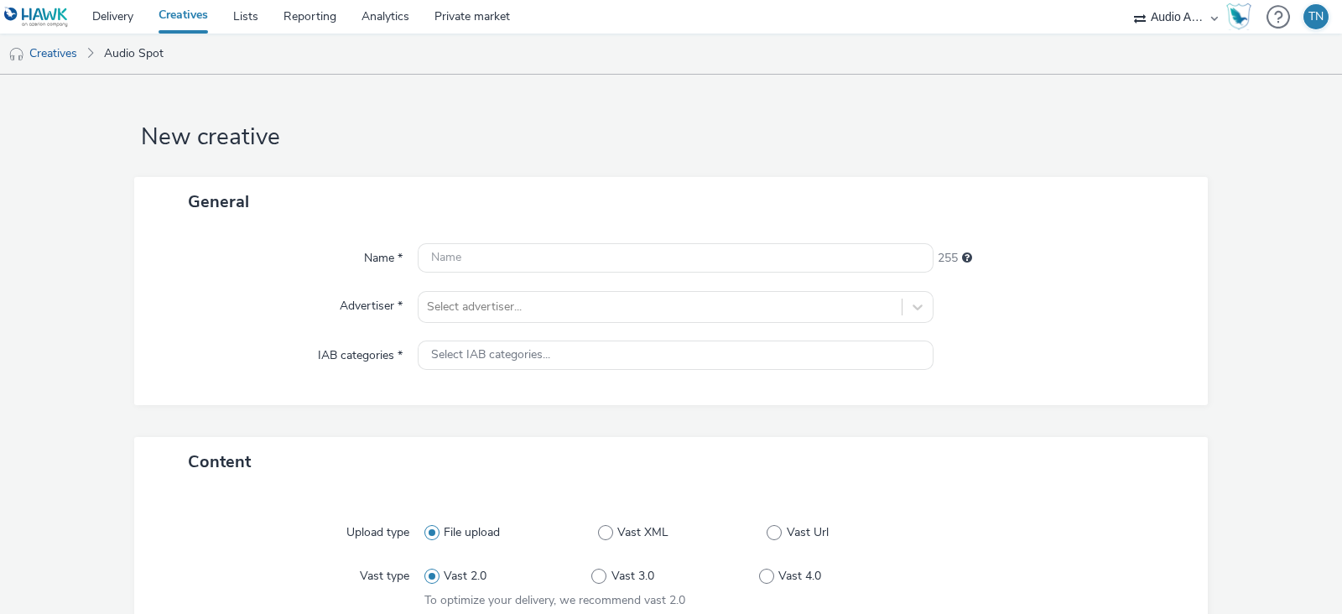
click at [593, 241] on div "Name * 255 Advertiser * Select advertiser... IAB categories * Select IAB catego…" at bounding box center [671, 315] width 1074 height 179
click at [563, 291] on div "Select advertiser..." at bounding box center [676, 307] width 516 height 32
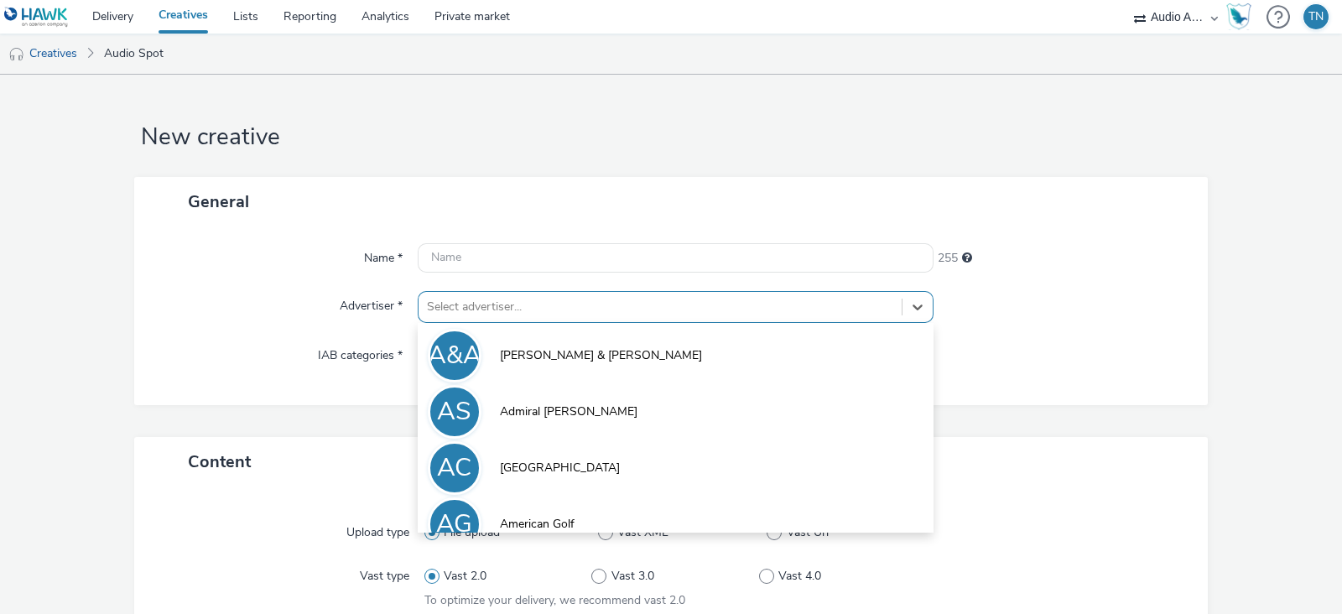
scroll to position [41, 0]
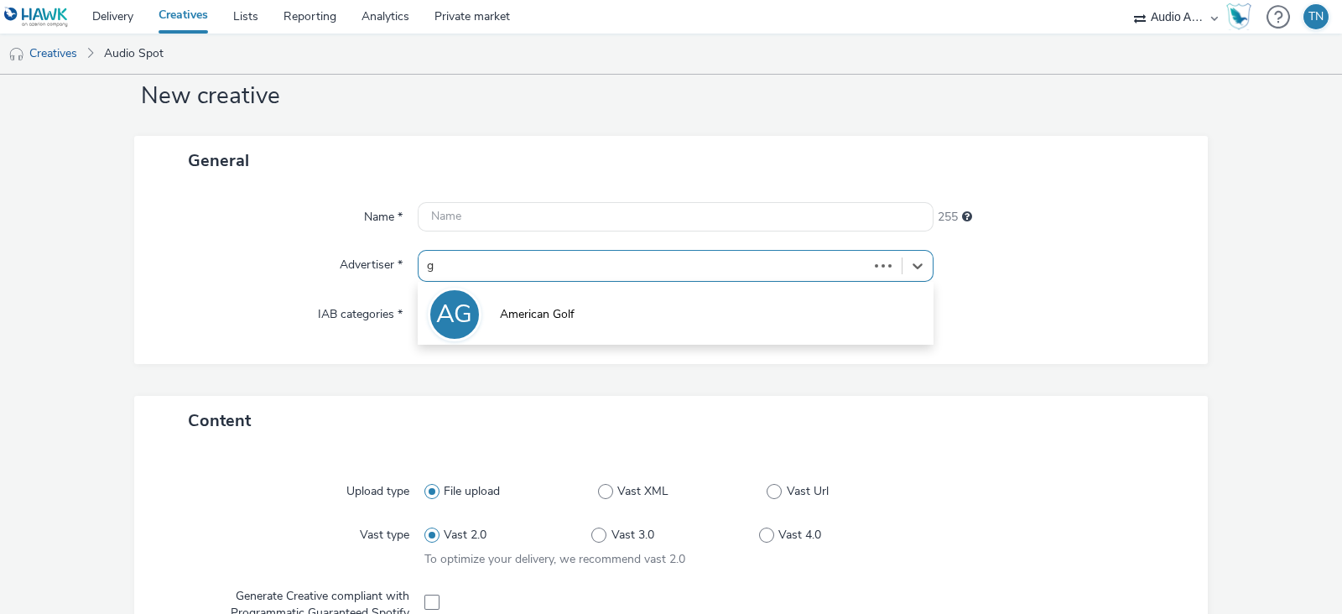
type input "go"
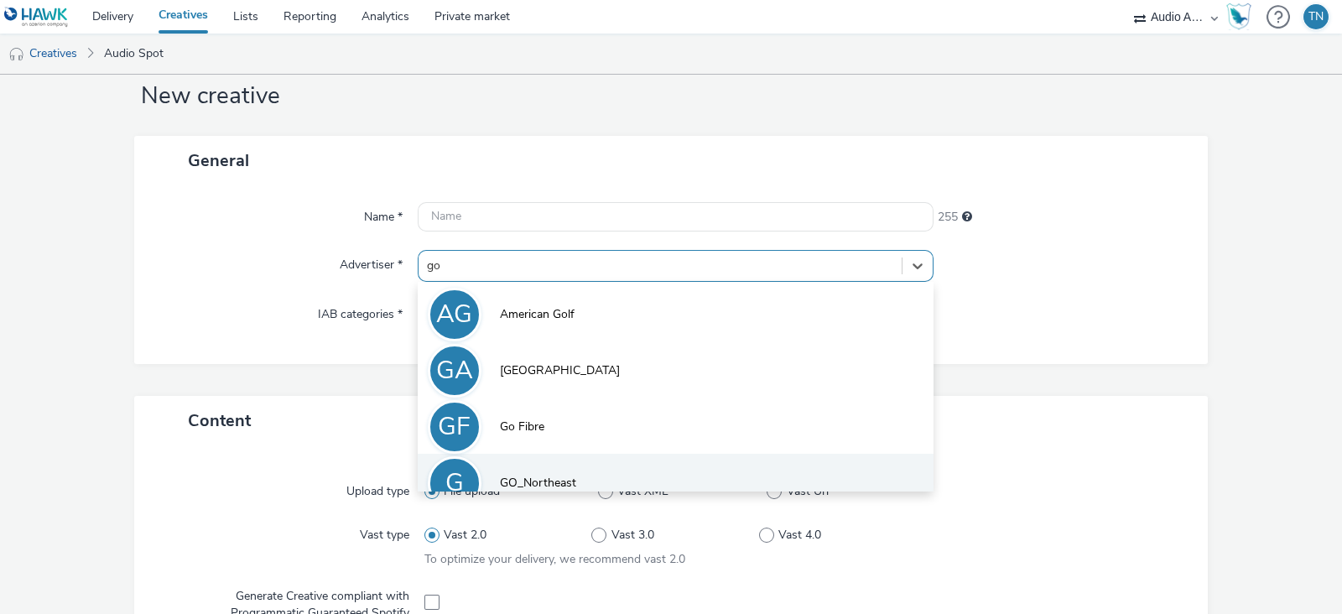
click at [544, 484] on span "GO_Northeast" at bounding box center [538, 483] width 76 height 17
type input "[URL][DOMAIN_NAME]"
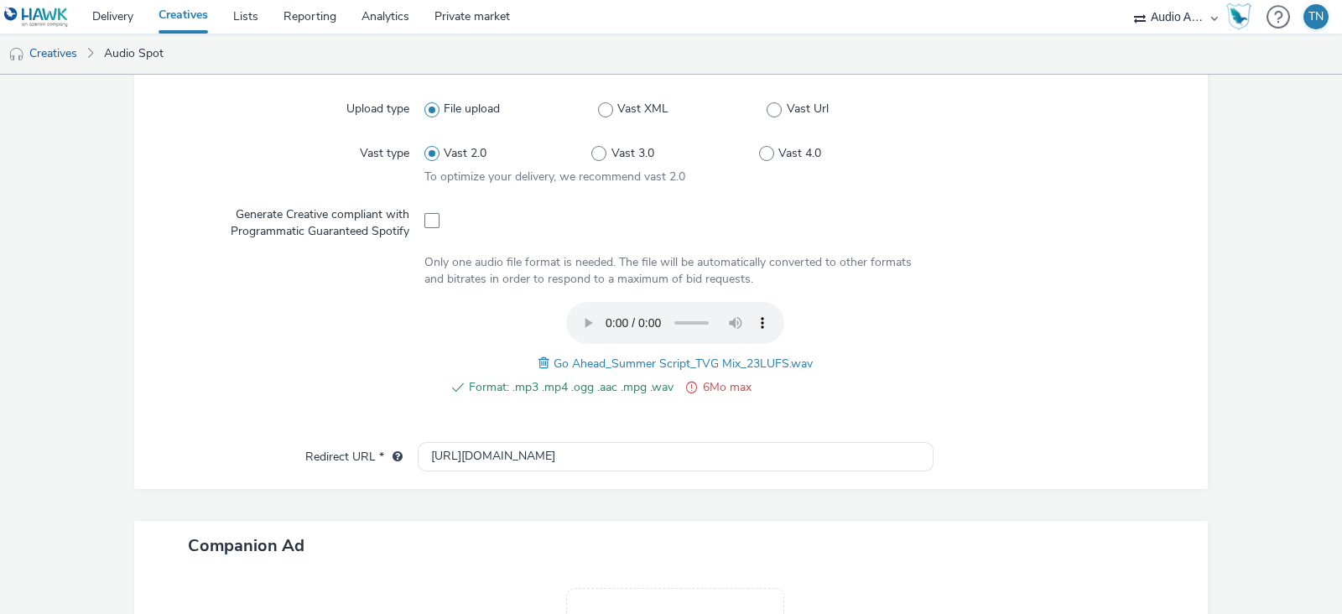
scroll to position [445, 0]
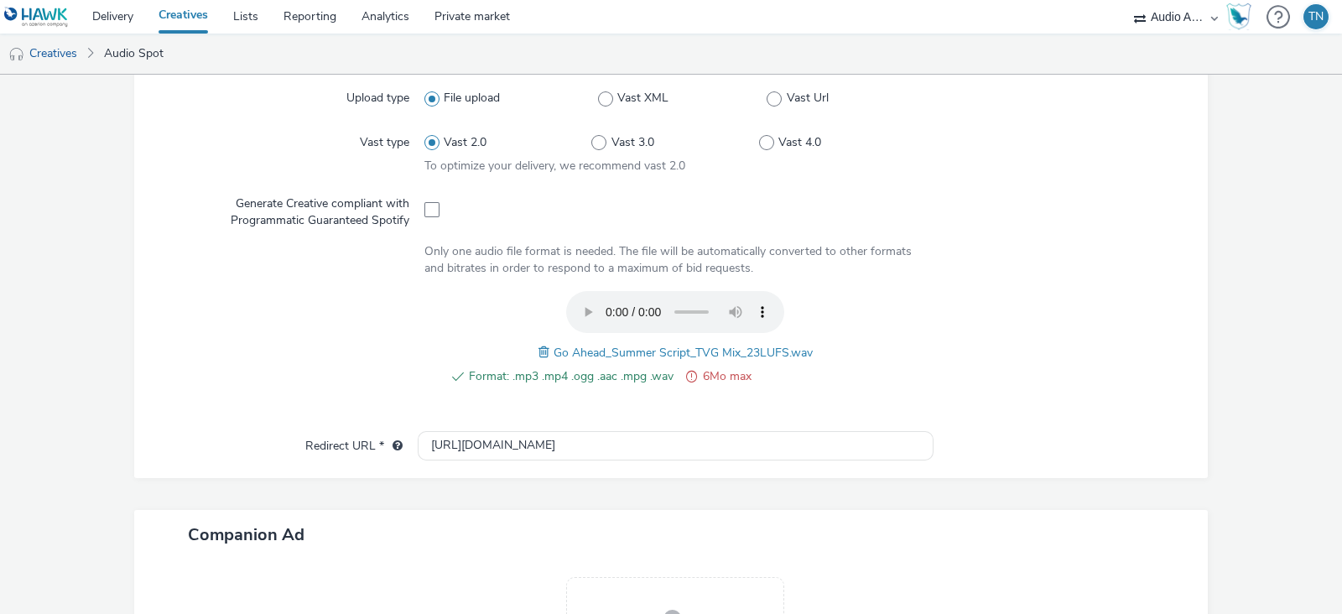
click at [539, 351] on span at bounding box center [546, 352] width 15 height 18
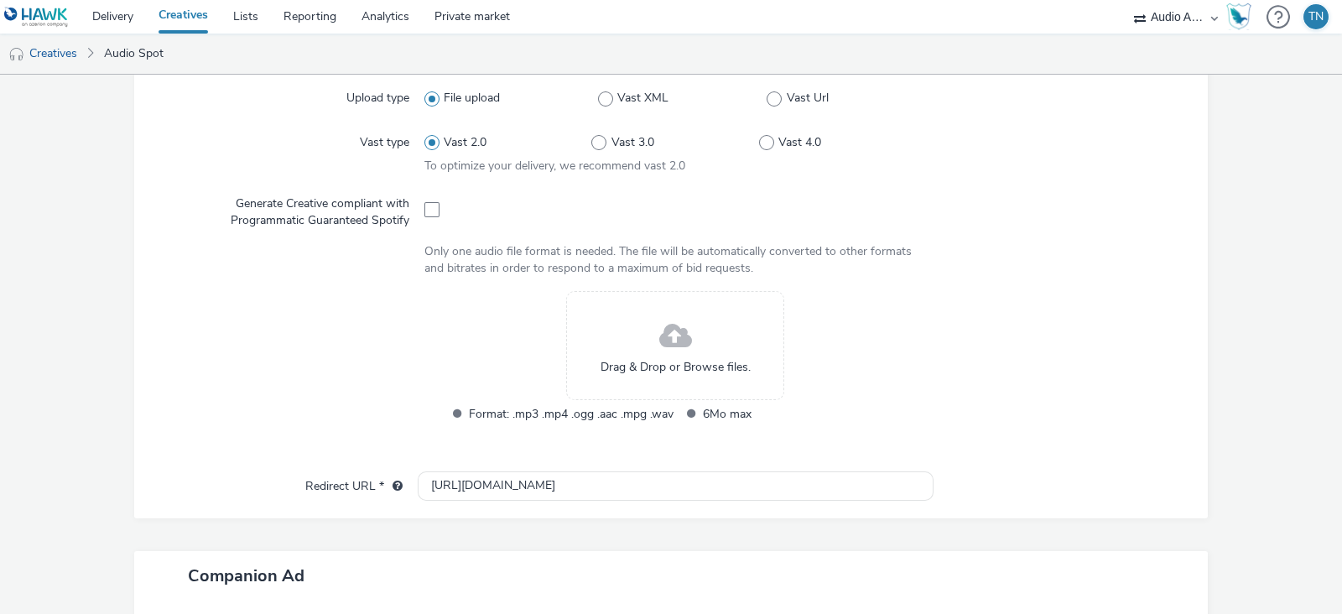
click at [648, 345] on div "Drag & Drop or Browse files." at bounding box center [675, 345] width 218 height 109
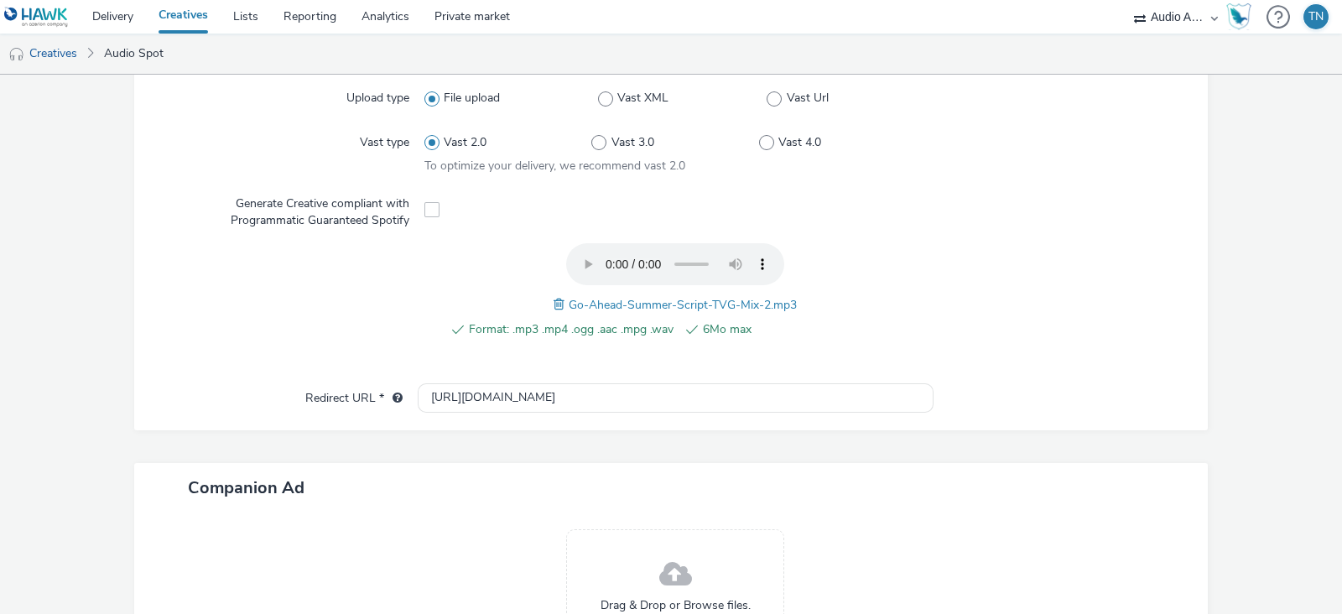
click at [586, 432] on div "Content Upload type File upload Vast XML Vast Url Vast type Vast 2.0 Vast 3.0 V…" at bounding box center [671, 377] width 1074 height 748
click at [580, 377] on div "Upload type File upload Vast XML Vast Url Vast type Vast 2.0 Vast 3.0 Vast 4.0 …" at bounding box center [671, 227] width 1040 height 314
click at [579, 379] on div "Upload type File upload Vast XML Vast Url Vast type Vast 2.0 Vast 3.0 Vast 4.0 …" at bounding box center [671, 227] width 1040 height 314
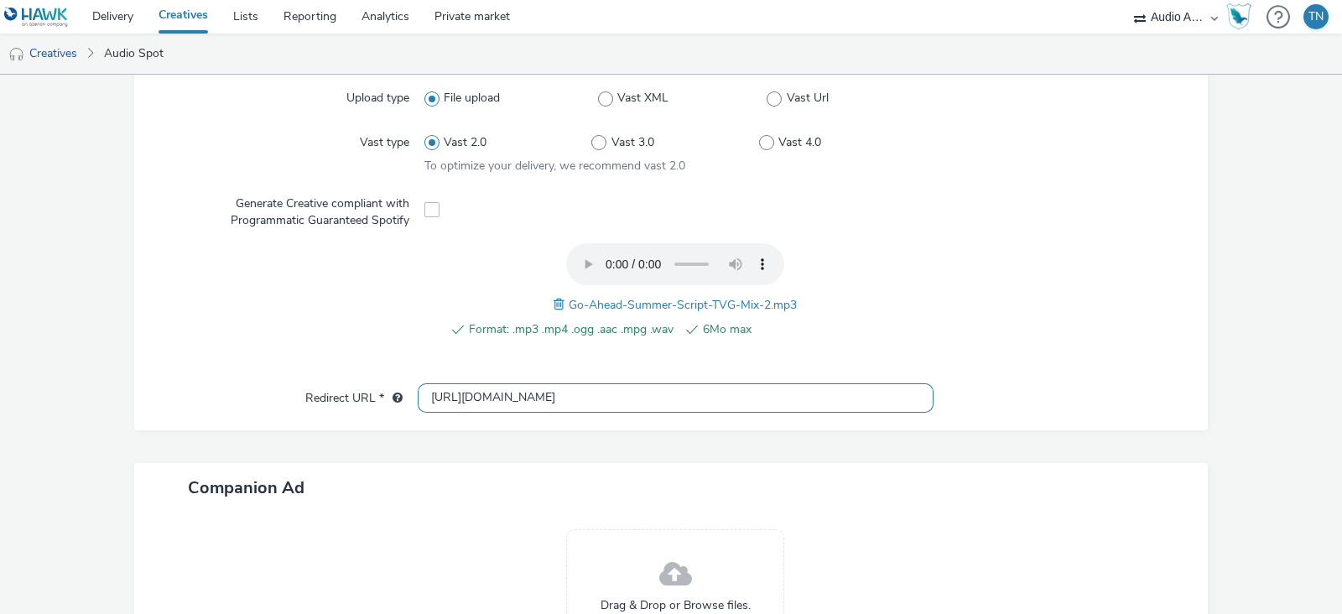
drag, startPoint x: 570, startPoint y: 391, endPoint x: 206, endPoint y: 428, distance: 366.7
click at [206, 428] on div "Upload type File upload Vast XML Vast Url Vast type Vast 2.0 Vast 3.0 Vast 4.0 …" at bounding box center [671, 241] width 1074 height 377
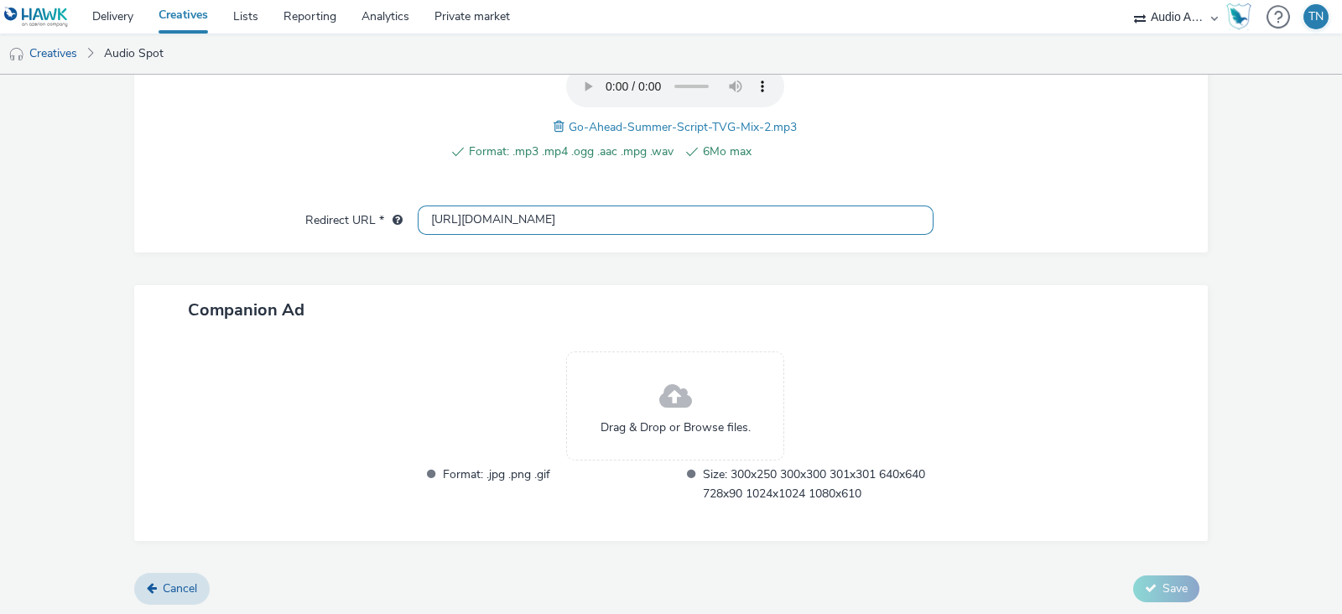
scroll to position [0, 0]
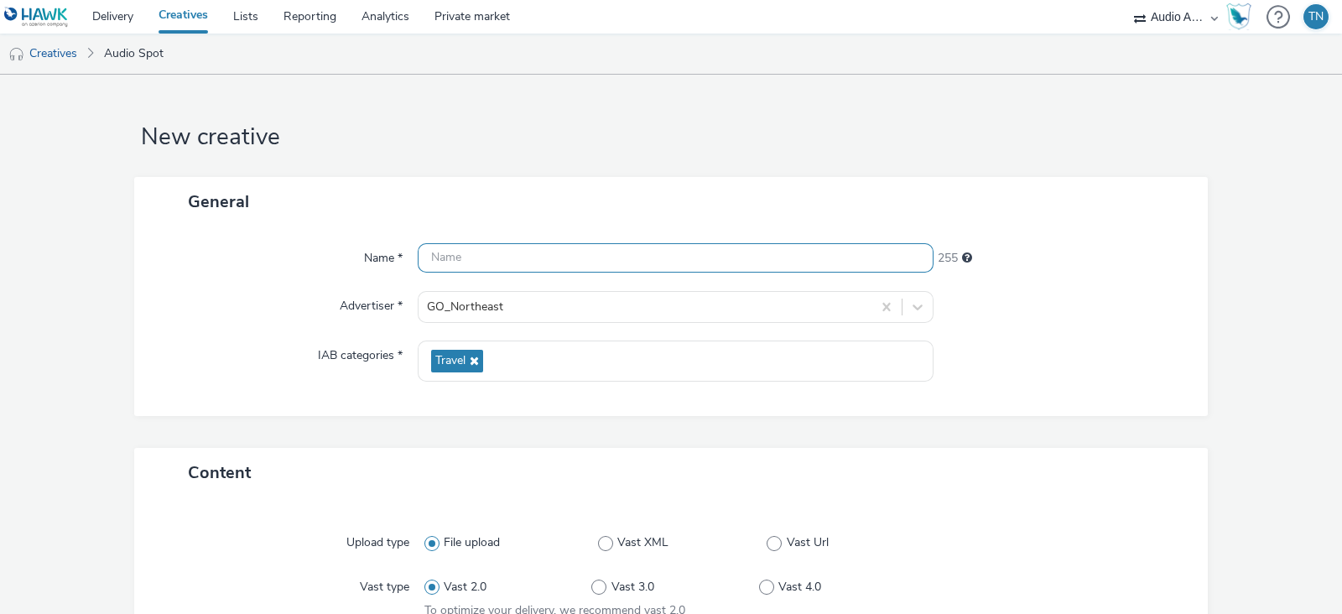
click at [700, 255] on input "text" at bounding box center [676, 257] width 516 height 29
type input "Go_Northeast_Summer'25"
